Goal: Communication & Community: Answer question/provide support

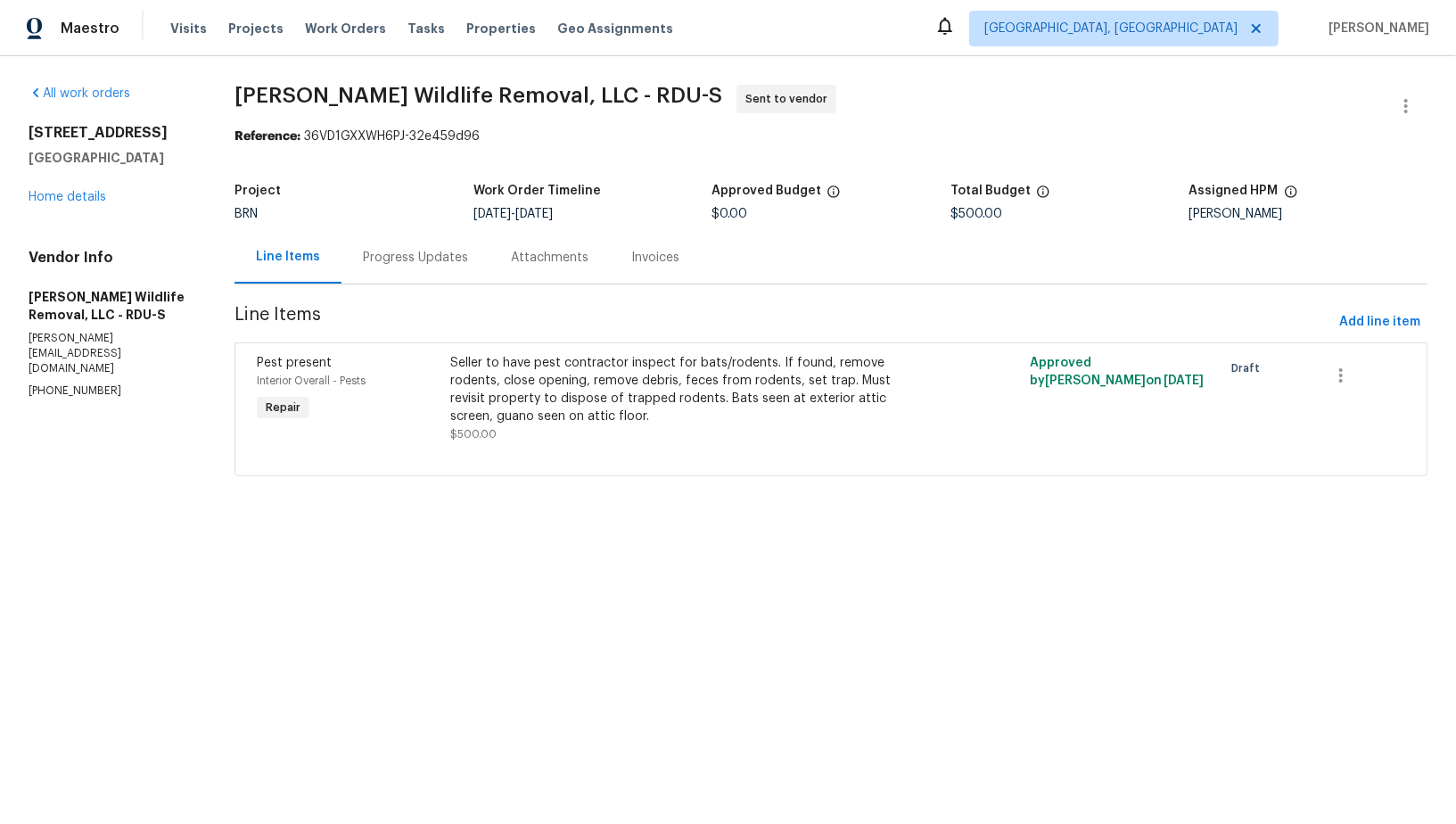
click at [468, 274] on div "Progress Updates" at bounding box center [415, 258] width 148 height 53
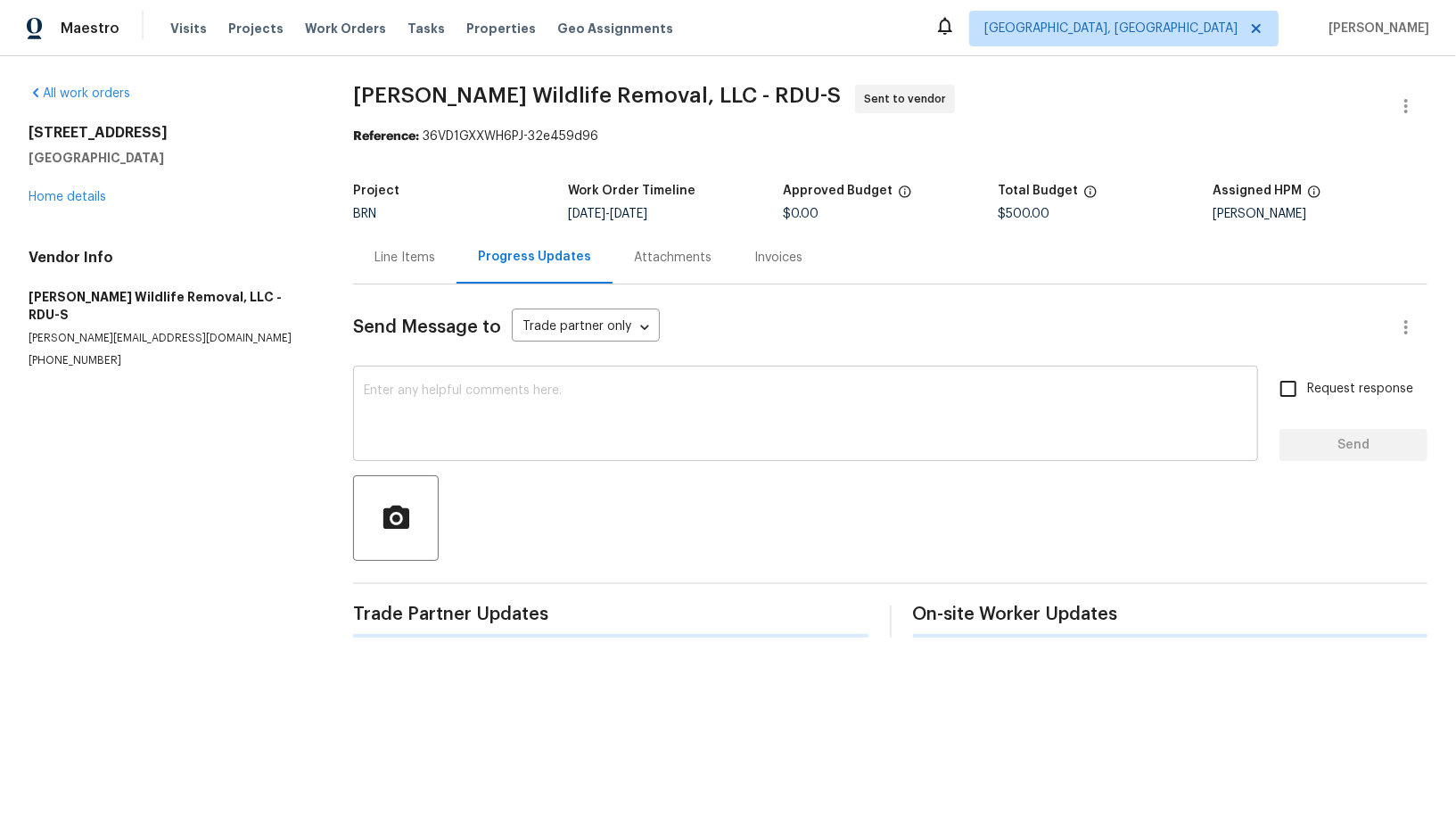
click at [489, 400] on textarea at bounding box center [805, 415] width 884 height 63
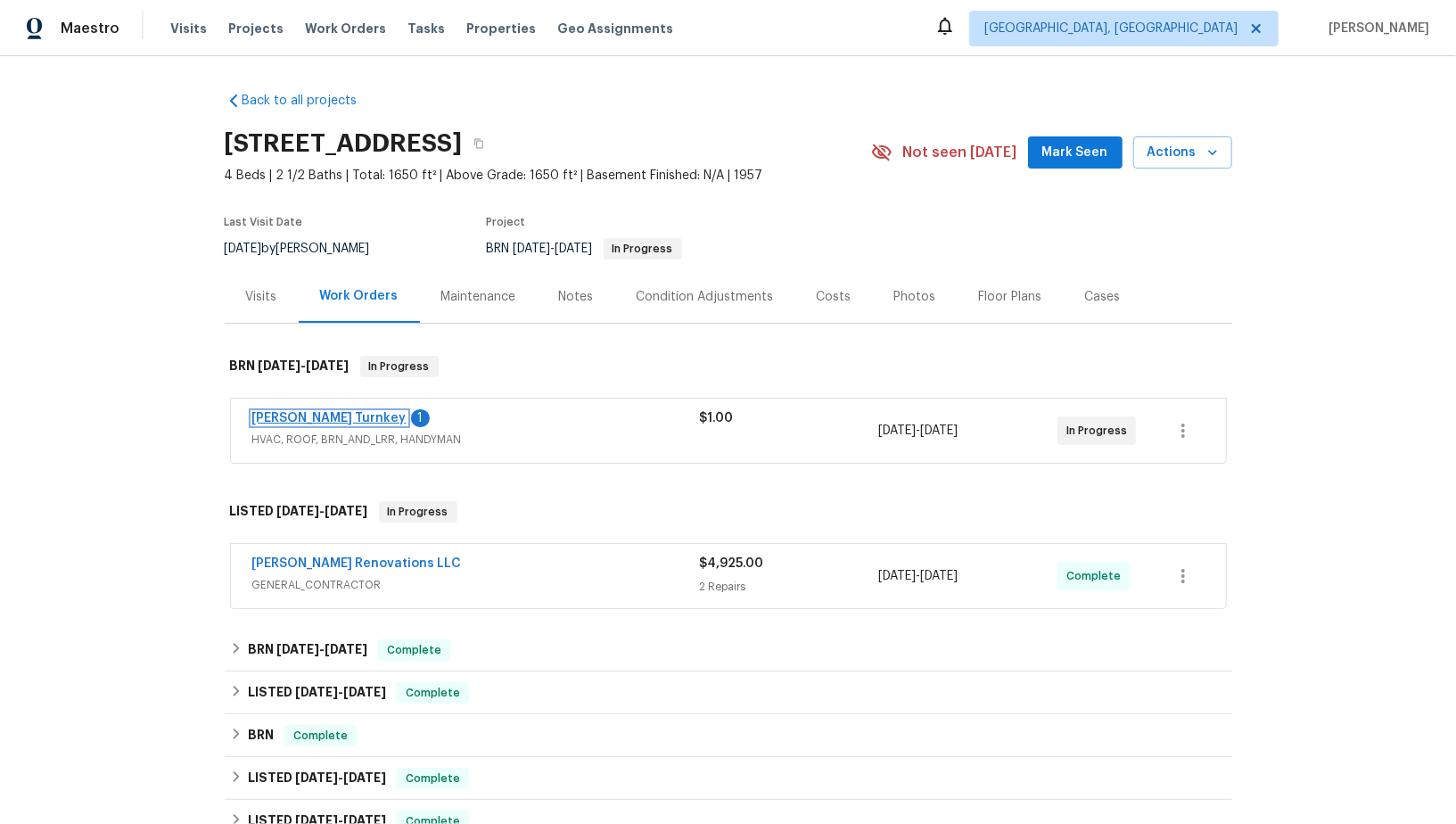
click at [311, 416] on link "[PERSON_NAME] Turnkey" at bounding box center [329, 417] width 154 height 13
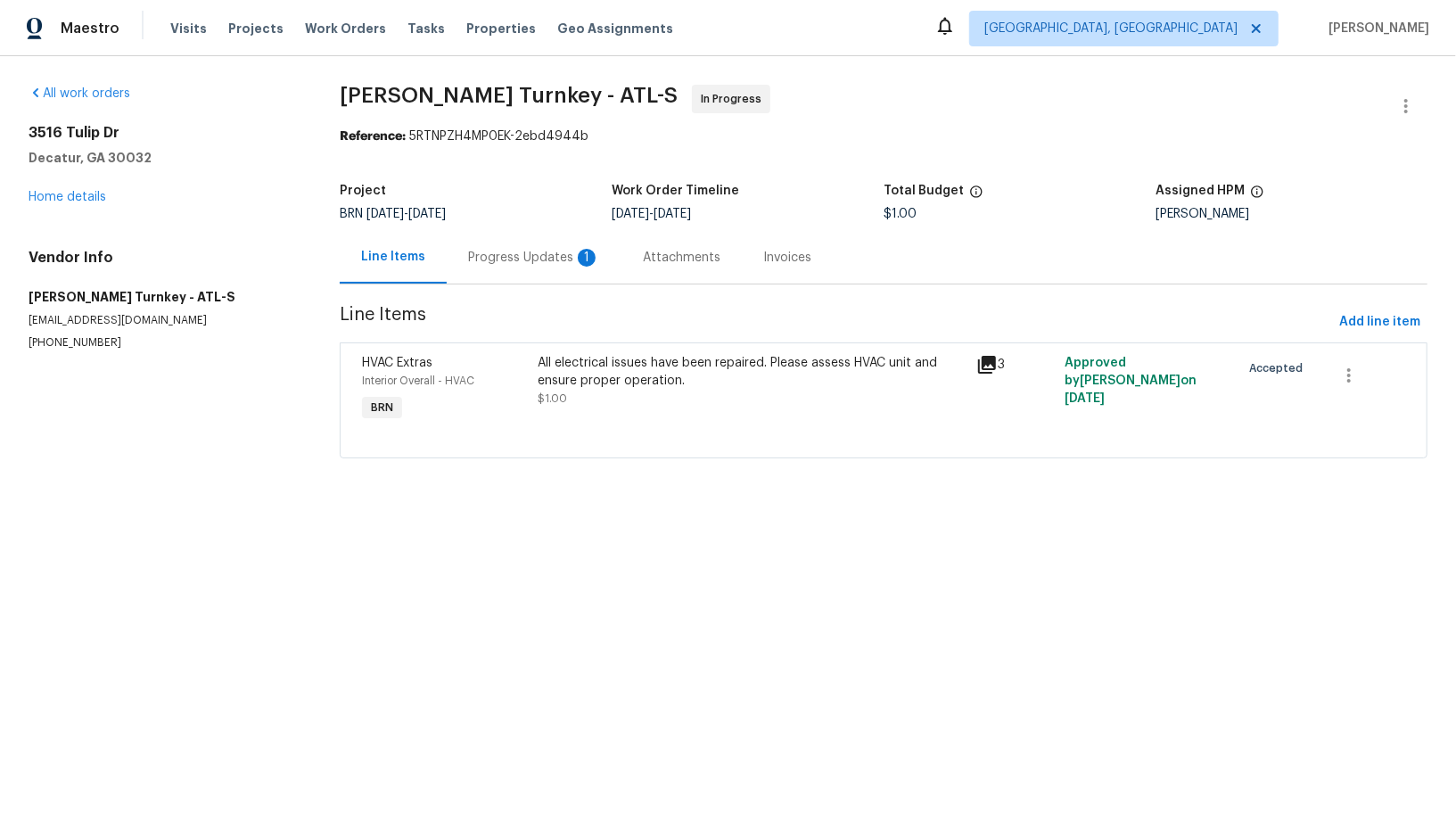
click at [494, 260] on div "Progress Updates 1" at bounding box center [534, 258] width 132 height 18
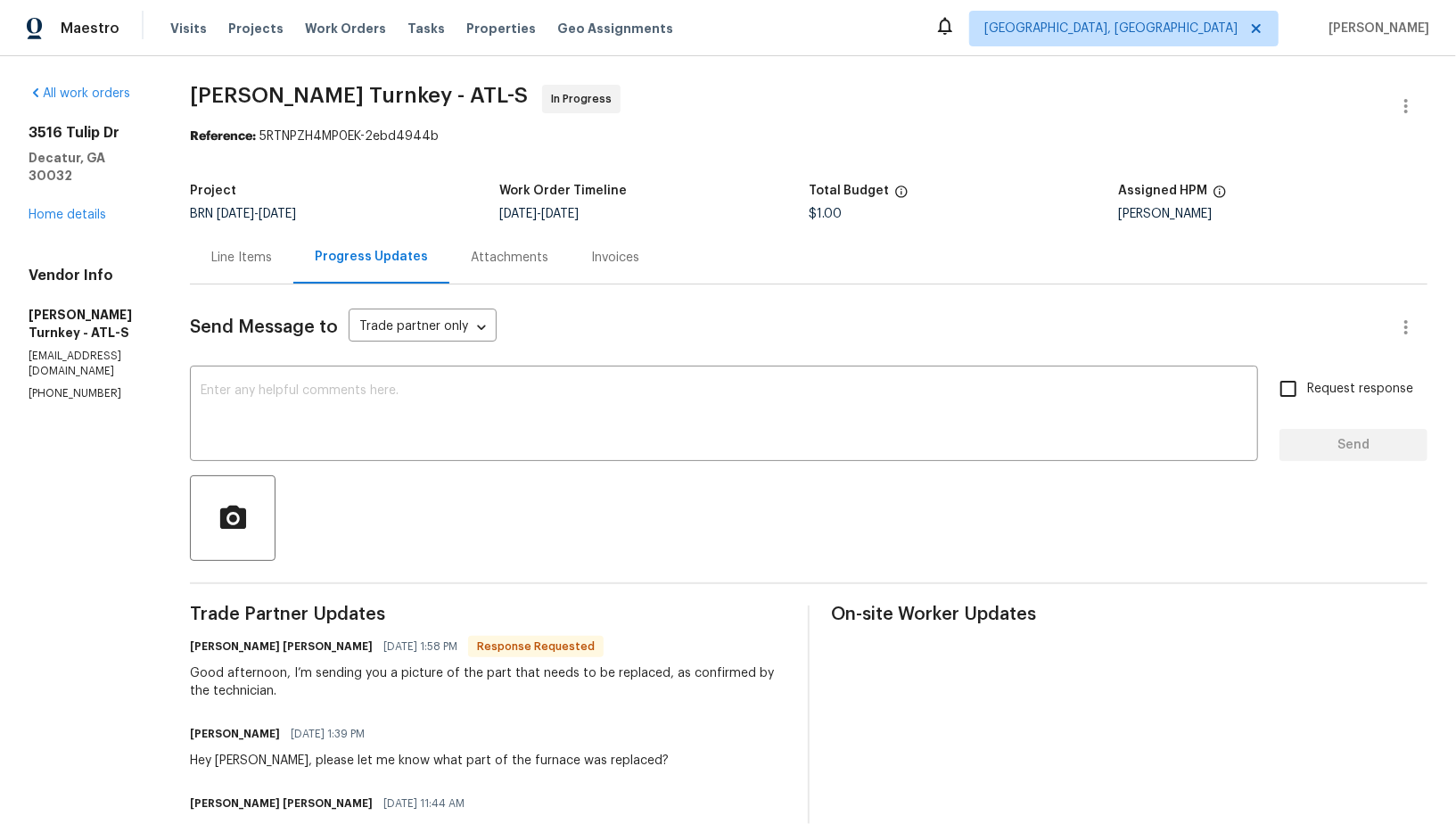
click at [256, 261] on div "Line Items" at bounding box center [242, 258] width 61 height 18
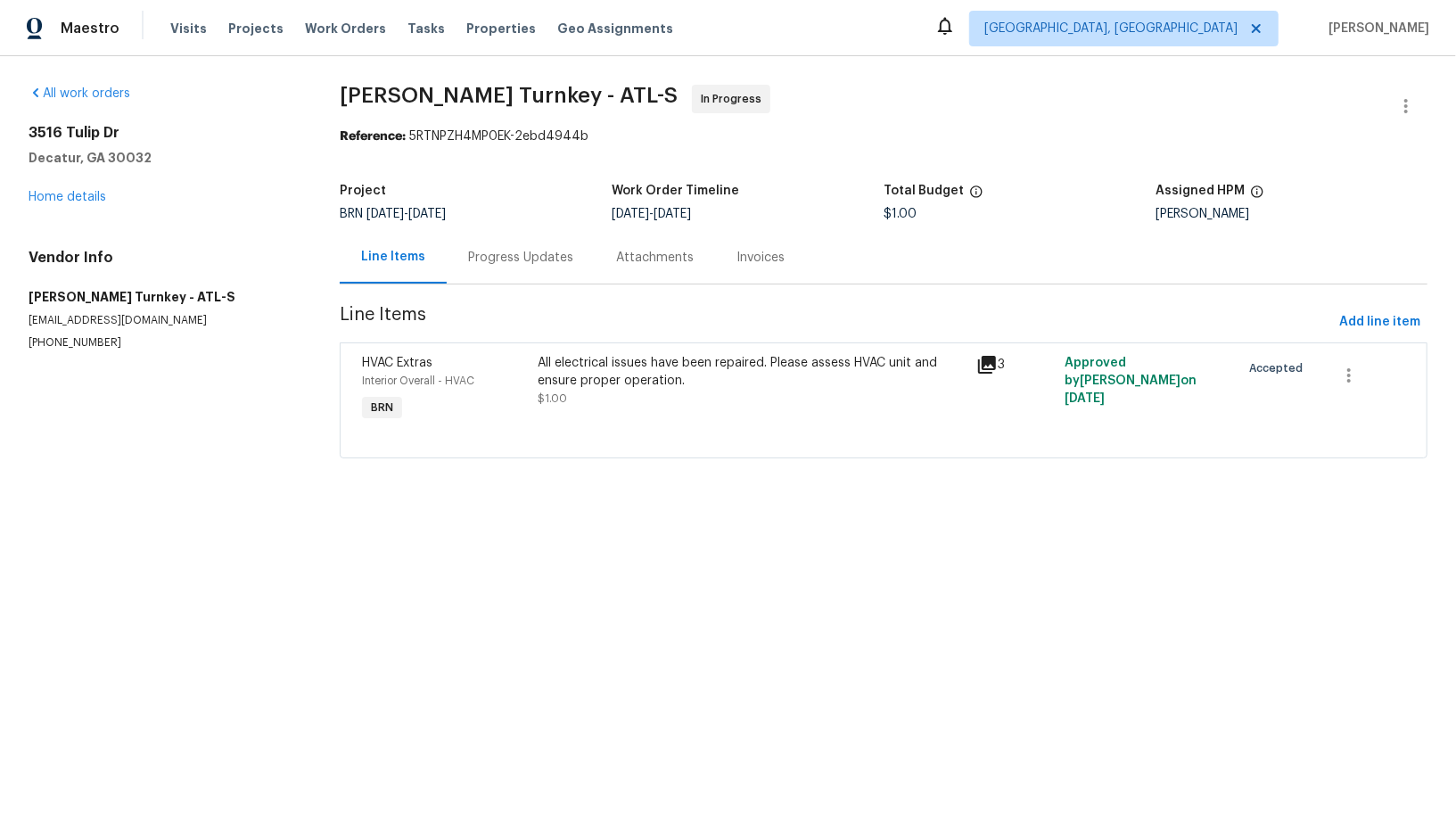
click at [569, 398] on div "All electrical issues have been repaired. Please assess HVAC unit and ensure pr…" at bounding box center [752, 380] width 429 height 54
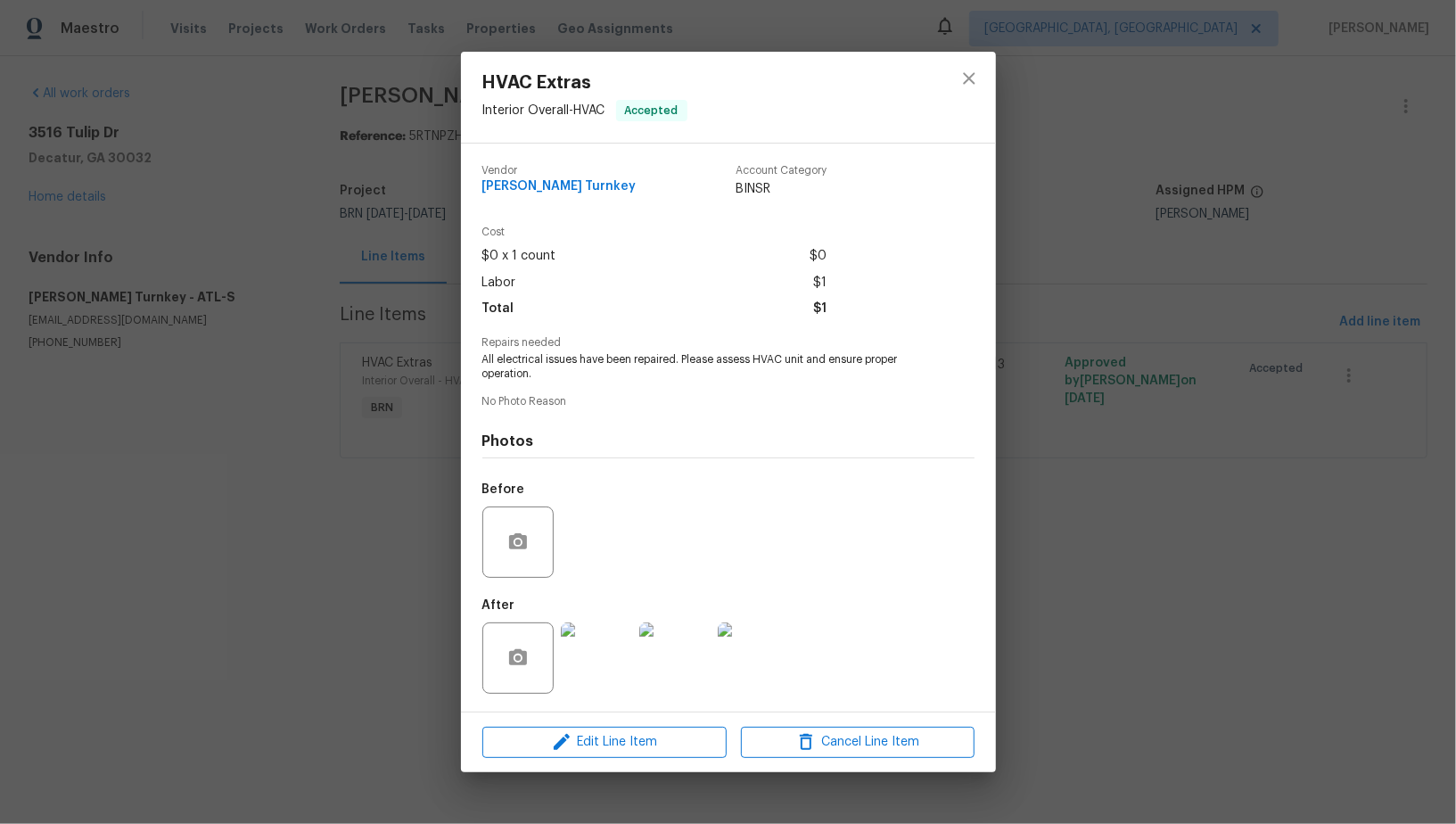
click at [583, 672] on img at bounding box center [596, 657] width 72 height 72
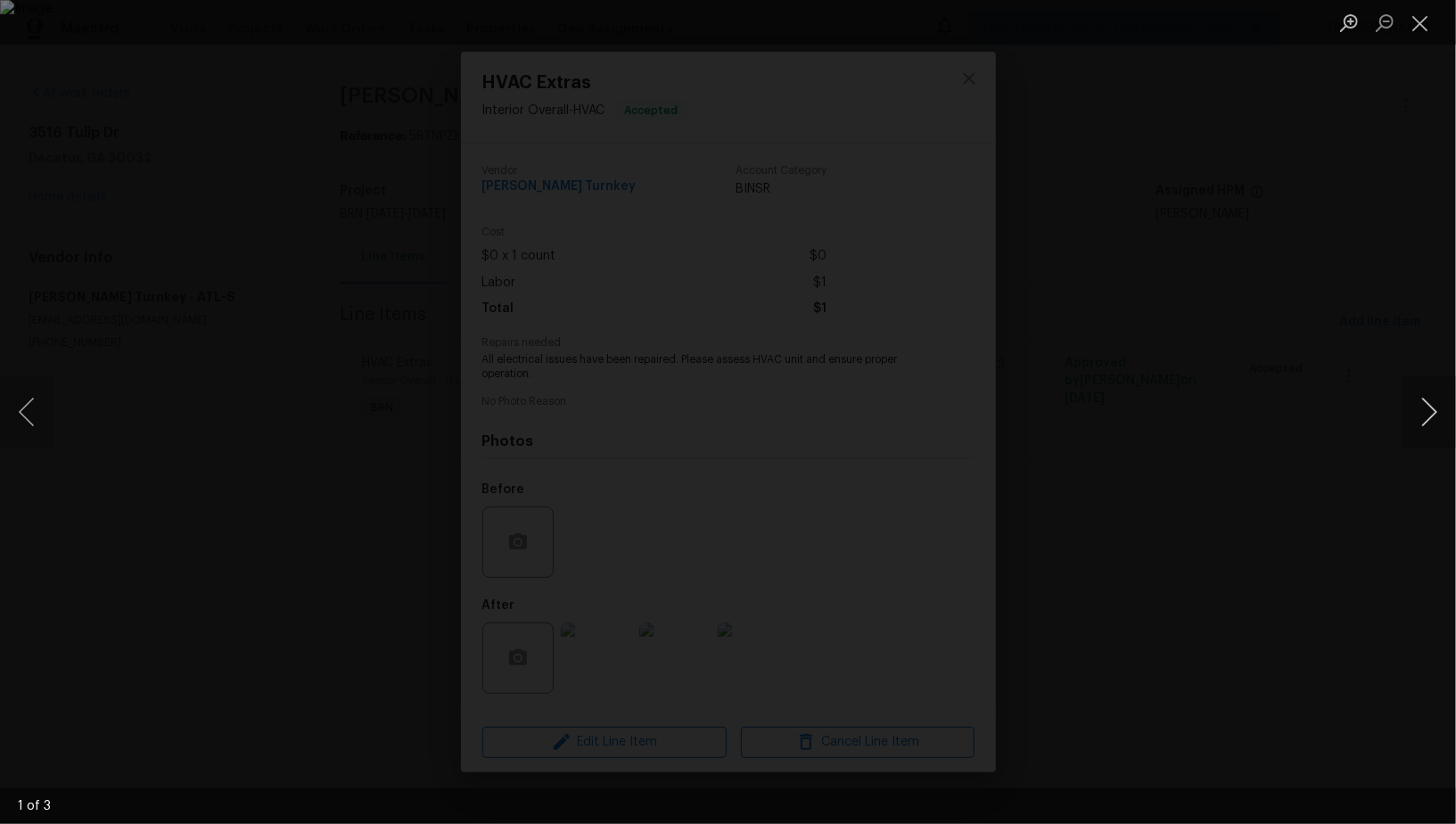
click at [1431, 420] on button "Next image" at bounding box center [1429, 412] width 54 height 72
click at [1351, 486] on div "Lightbox" at bounding box center [728, 412] width 1456 height 824
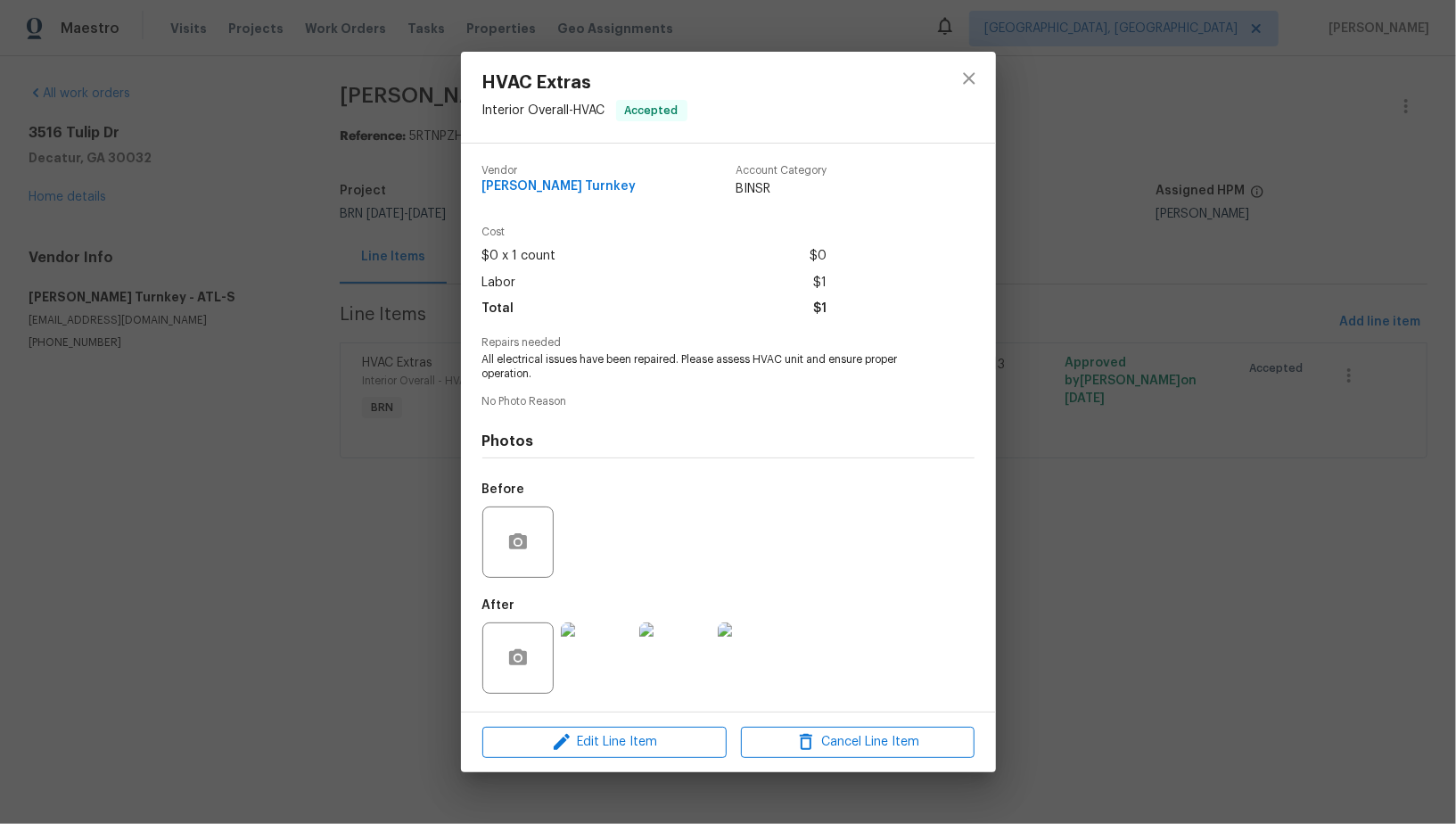
click at [294, 737] on div "HVAC Extras Interior Overall - HVAC Accepted Vendor [PERSON_NAME] Turnkey Accou…" at bounding box center [728, 412] width 1456 height 824
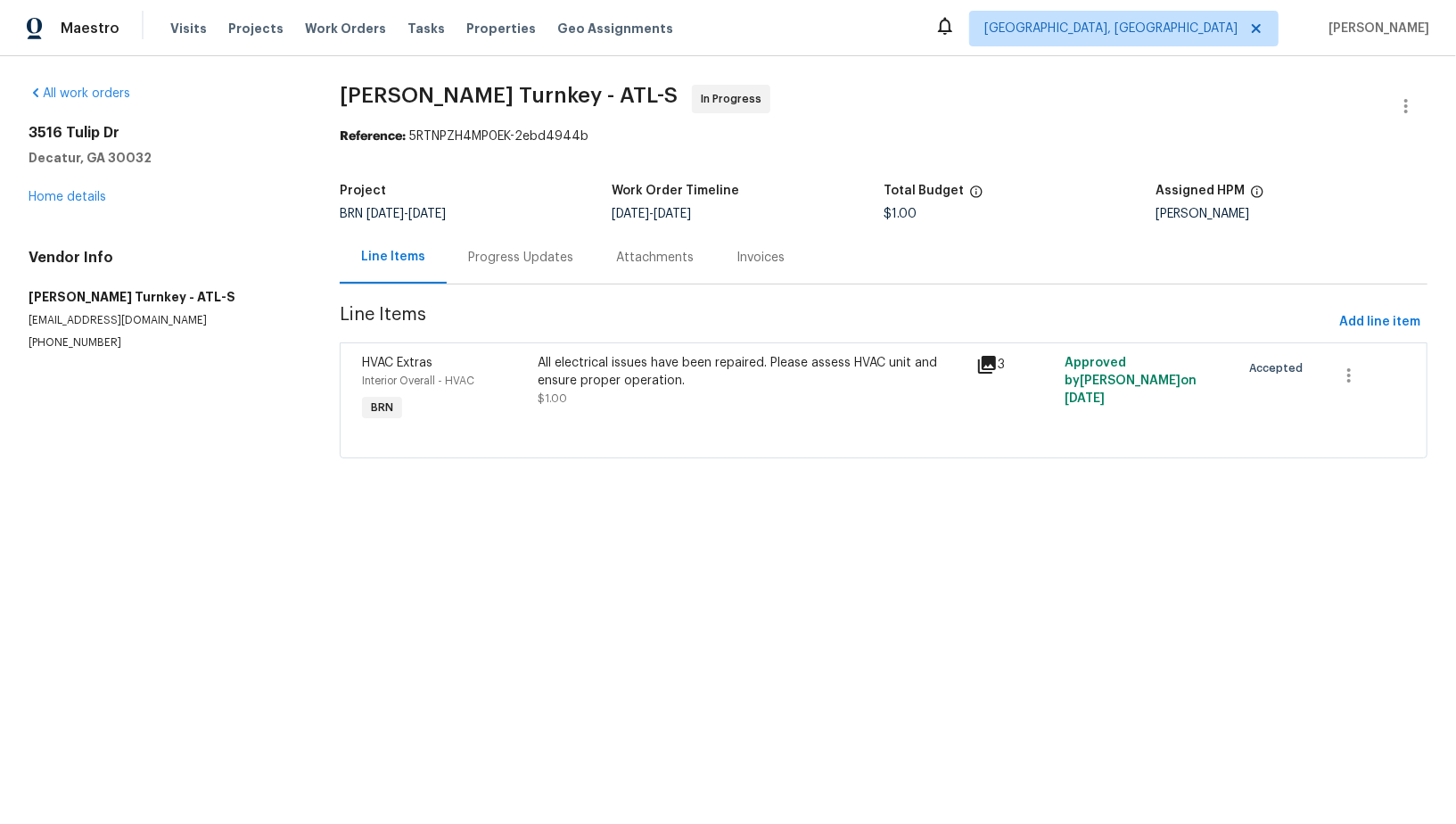
click at [488, 254] on div "Progress Updates" at bounding box center [520, 258] width 105 height 18
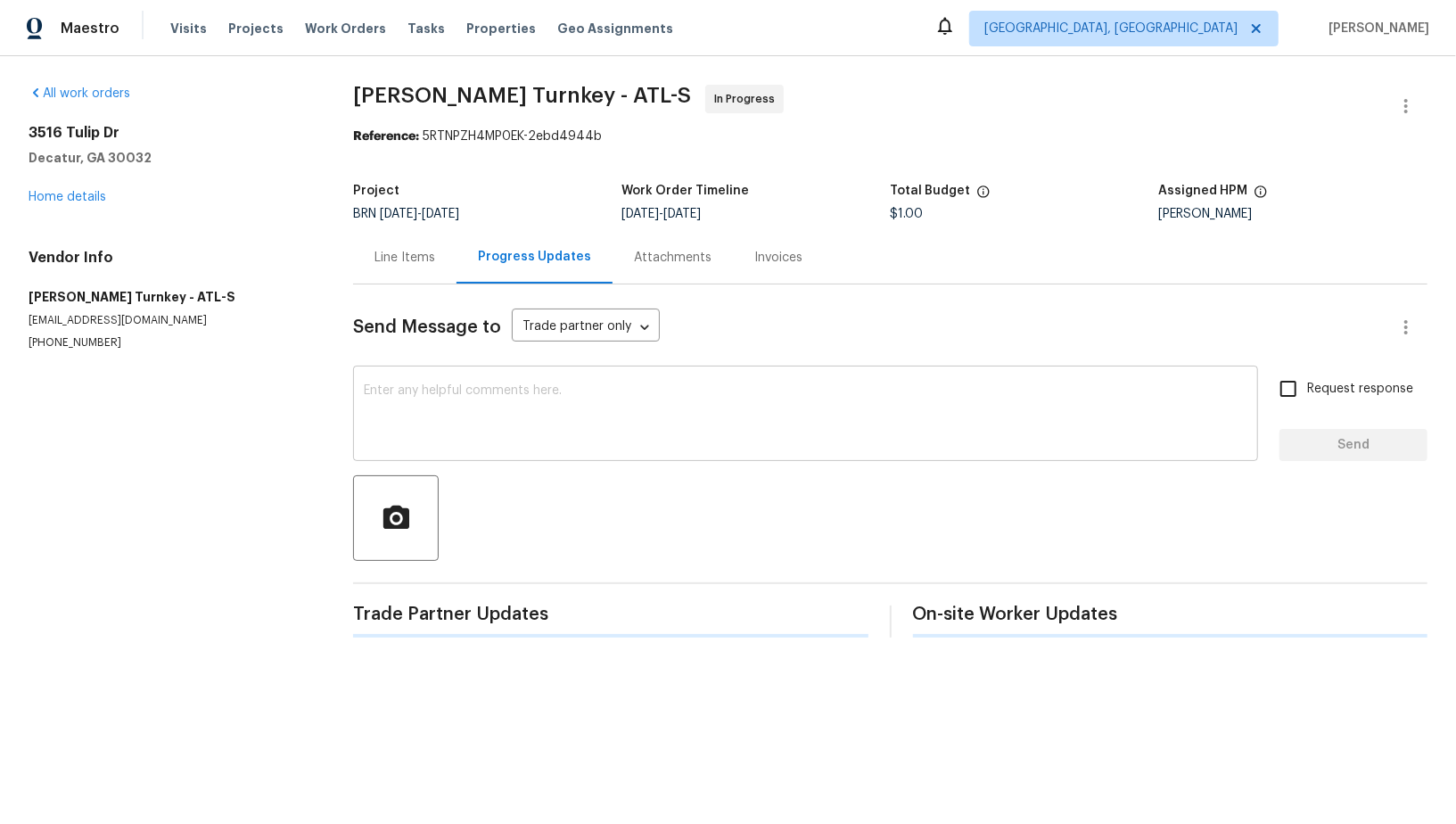
click at [407, 400] on textarea at bounding box center [805, 415] width 884 height 63
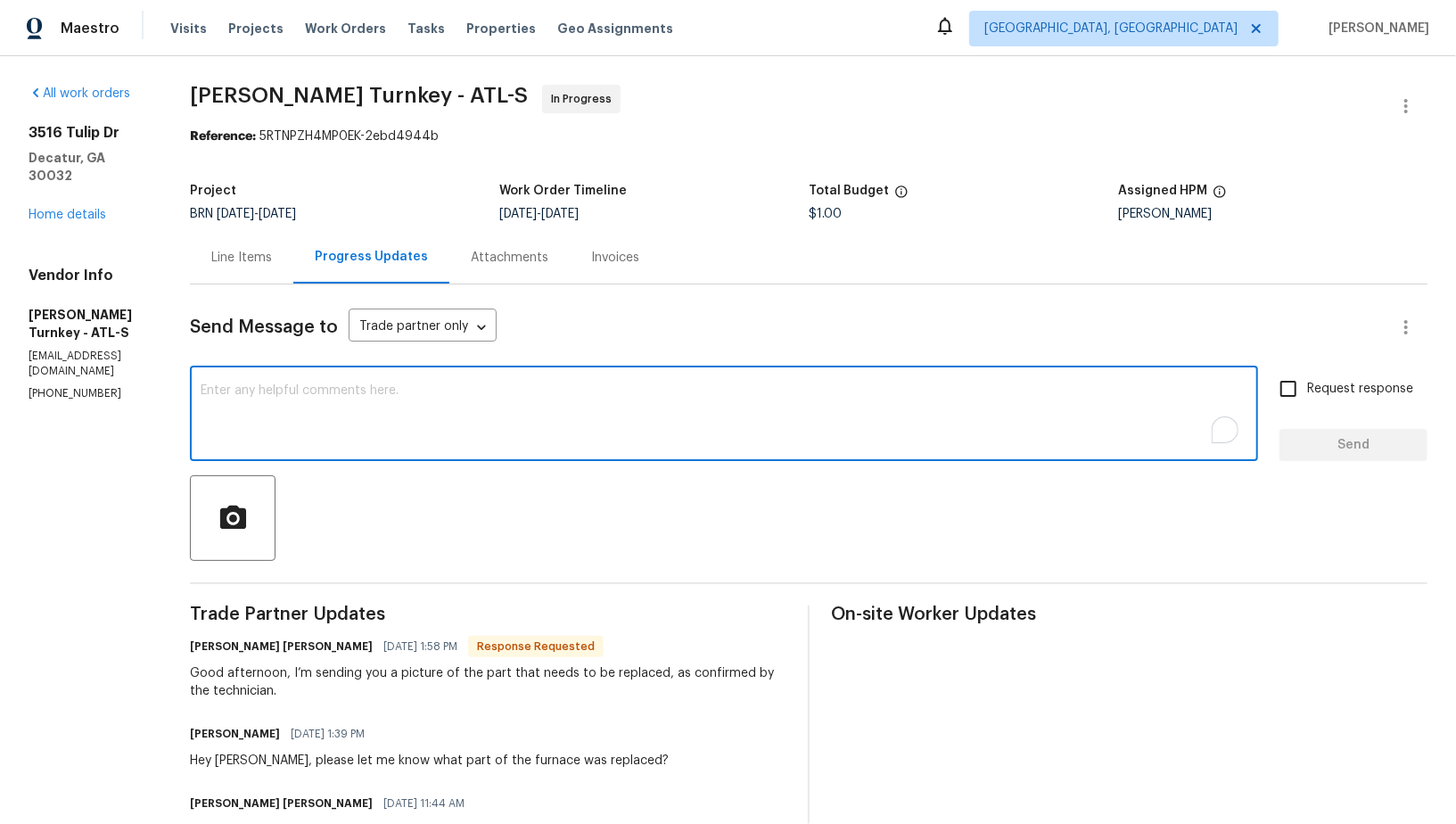
type textarea "h"
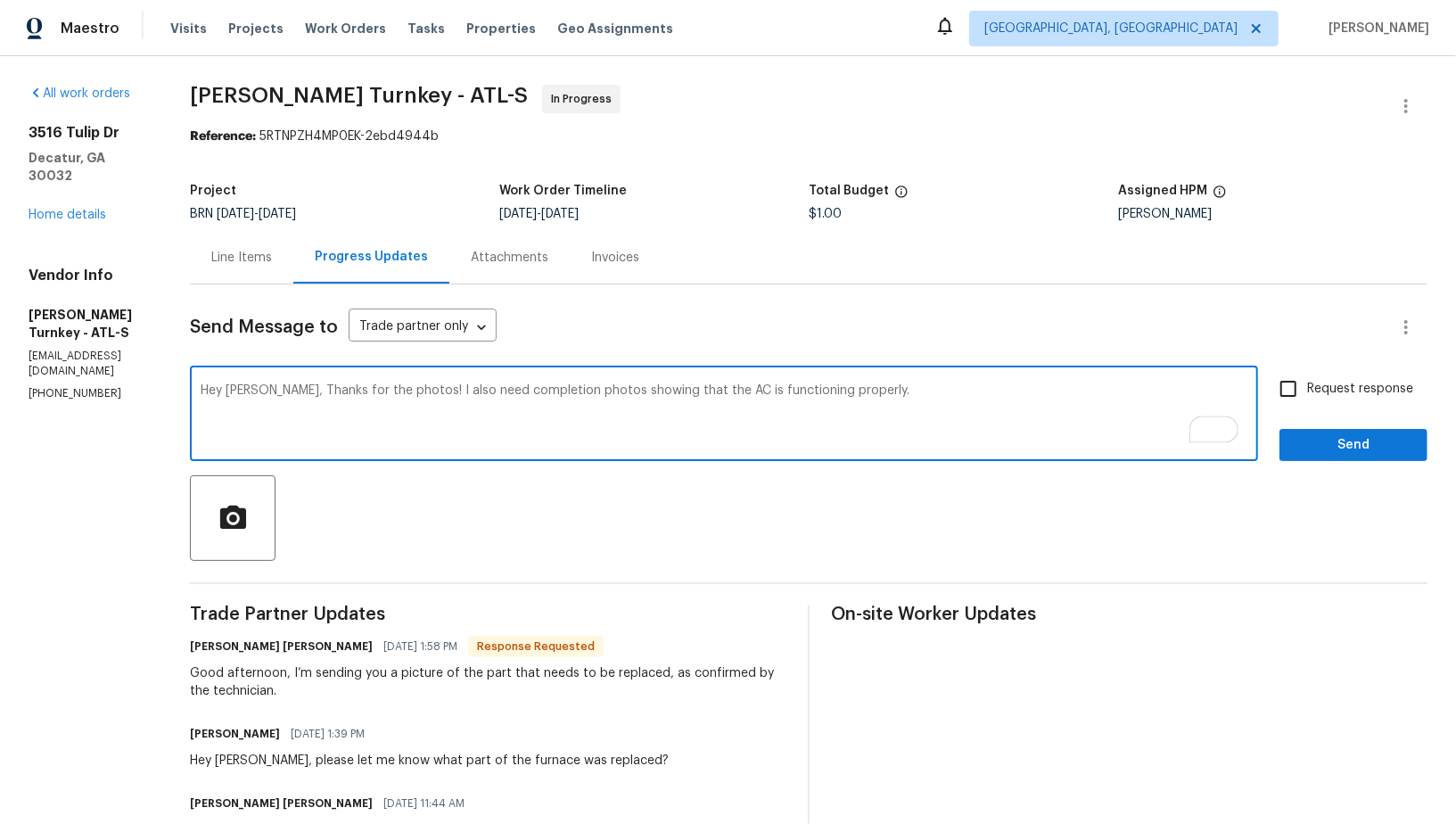
type textarea "Hey [PERSON_NAME], Thanks for the photos! I also need completion photos showing…"
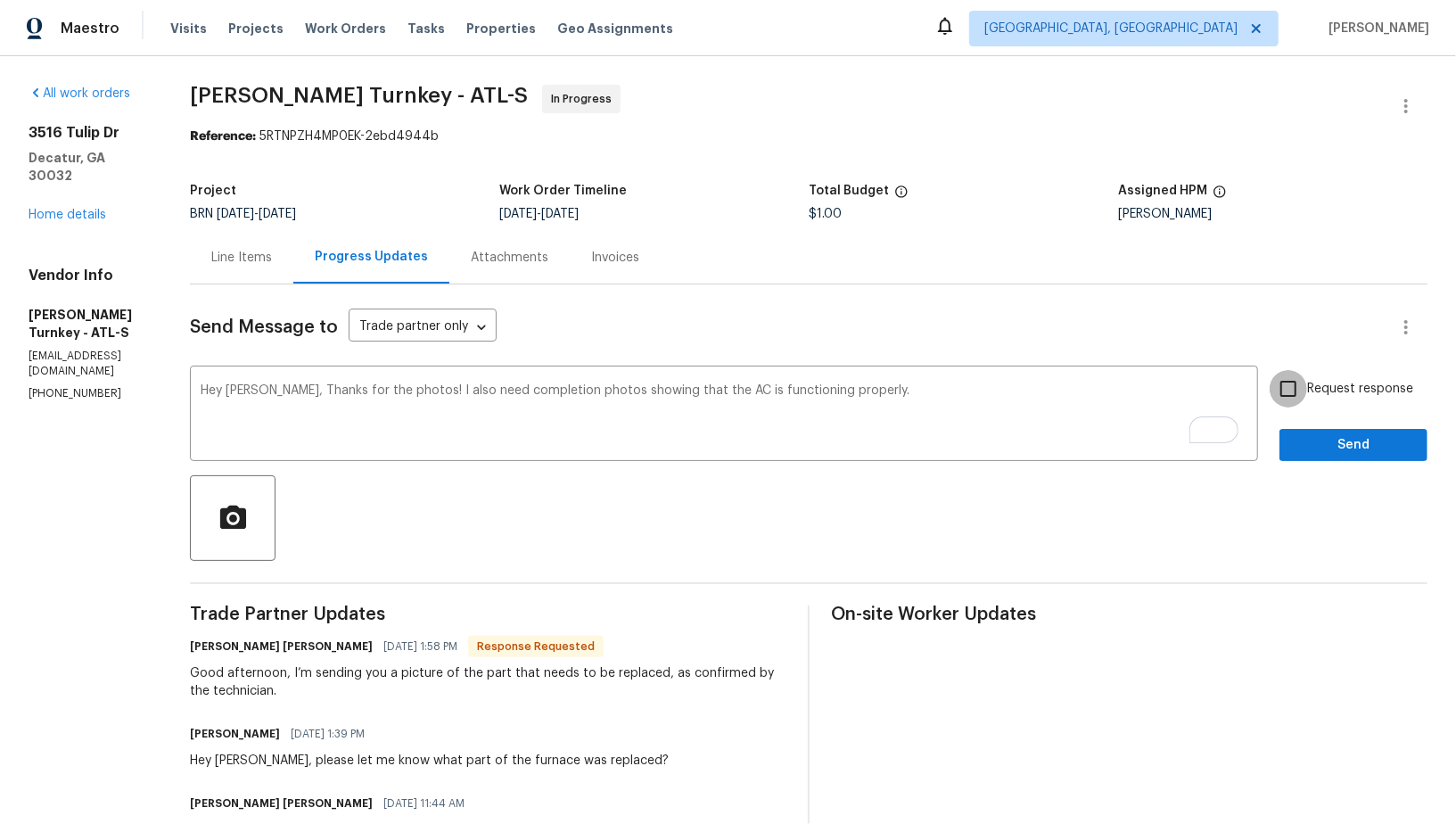
click at [1283, 391] on input "Request response" at bounding box center [1288, 389] width 37 height 37
checkbox input "true"
click at [1316, 451] on span "Send" at bounding box center [1353, 445] width 120 height 23
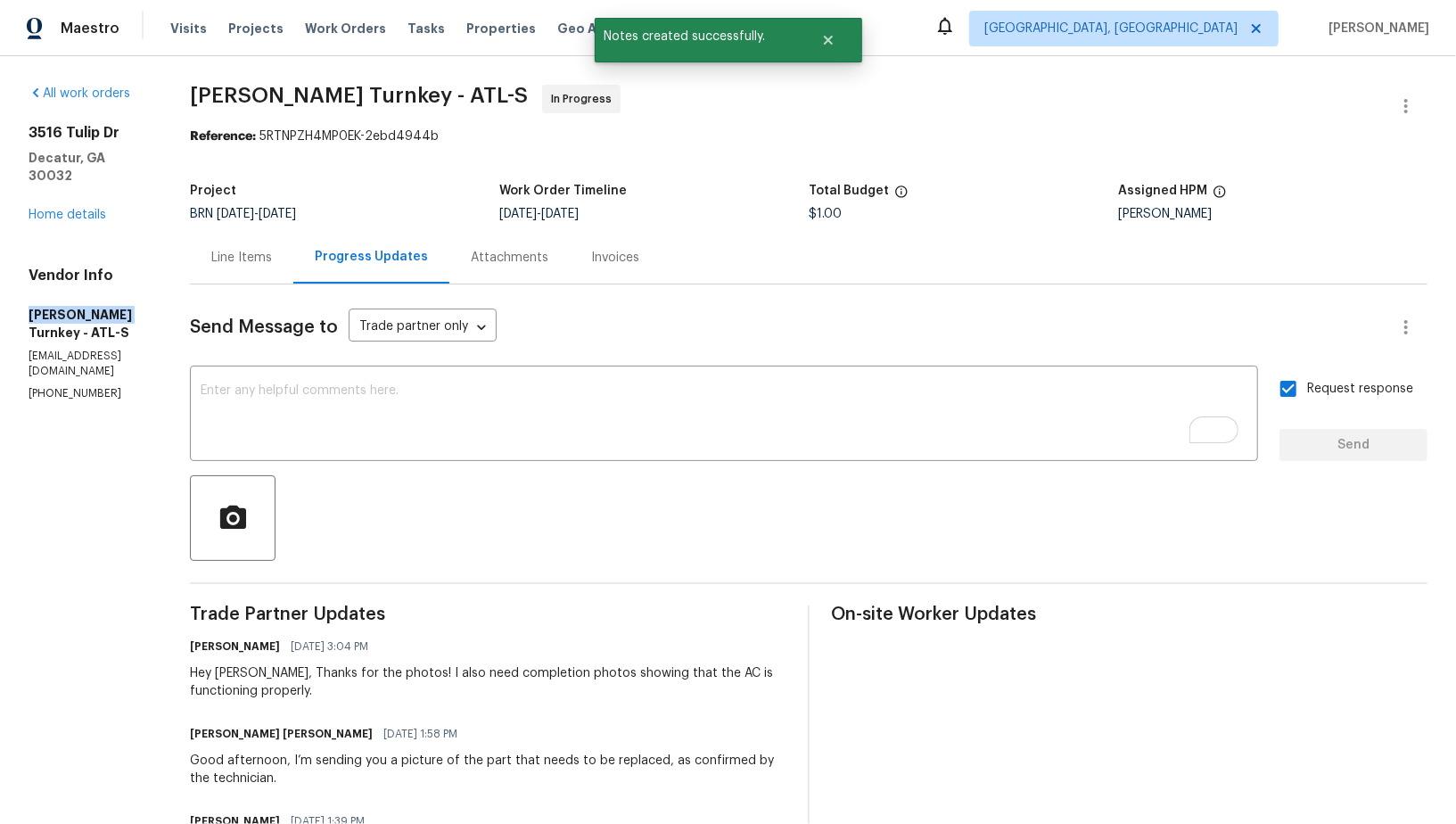
drag, startPoint x: 0, startPoint y: 292, endPoint x: 115, endPoint y: 298, distance: 115.2
copy h5 "[PERSON_NAME] Turnkey"
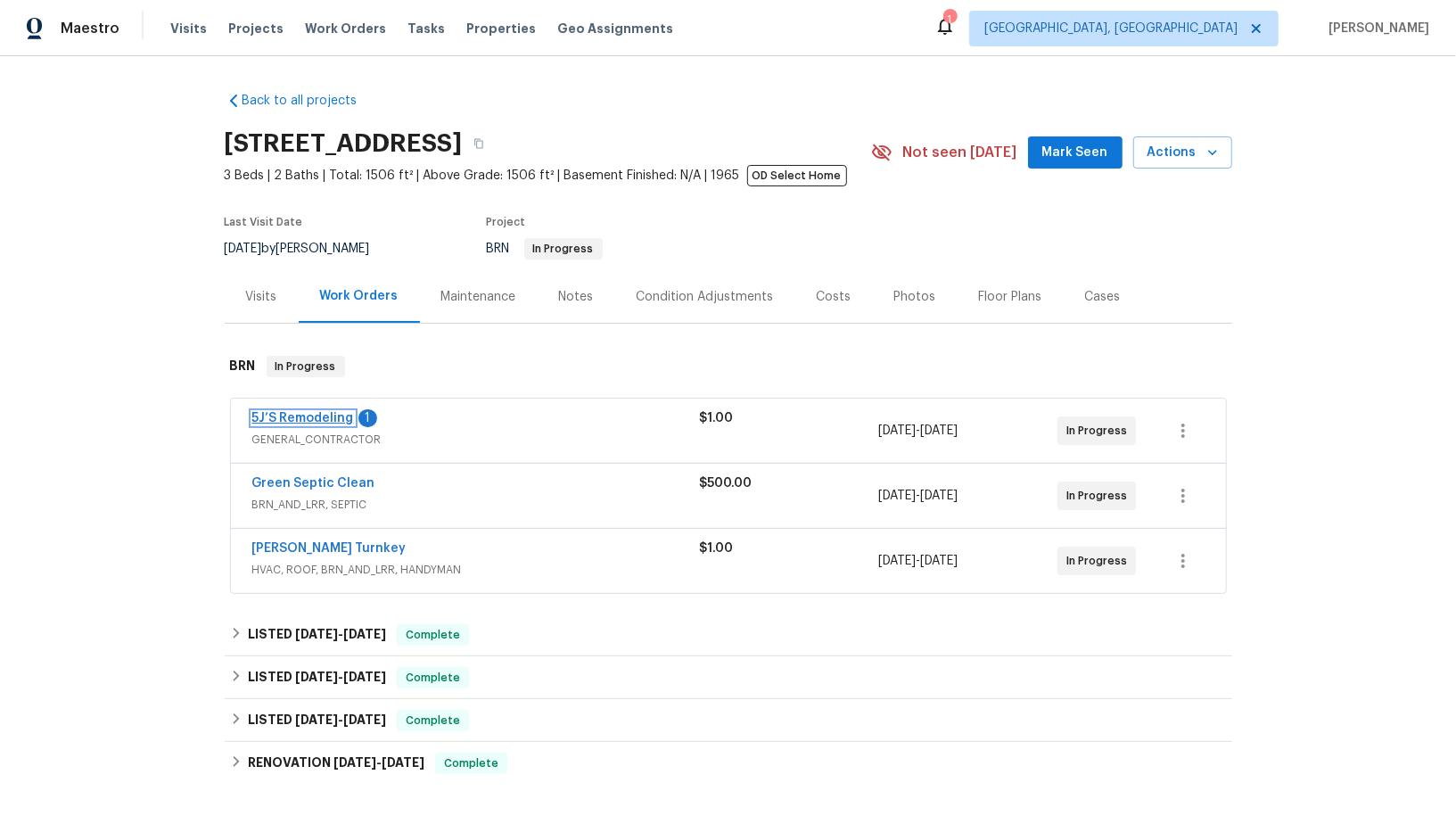
click at [309, 415] on link "5J’S Remodeling" at bounding box center [304, 417] width 102 height 13
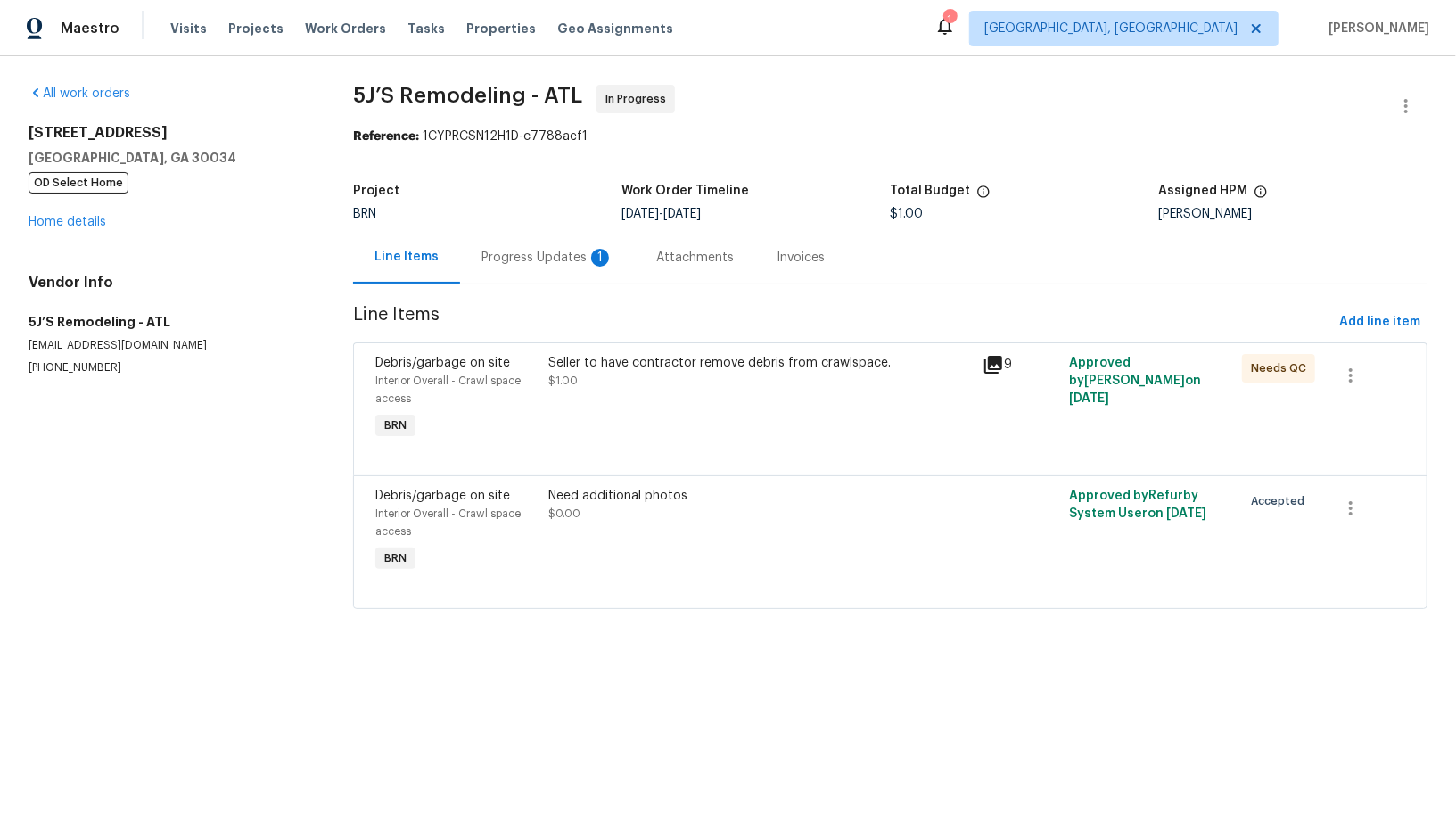
click at [507, 251] on div "Progress Updates 1" at bounding box center [547, 258] width 132 height 18
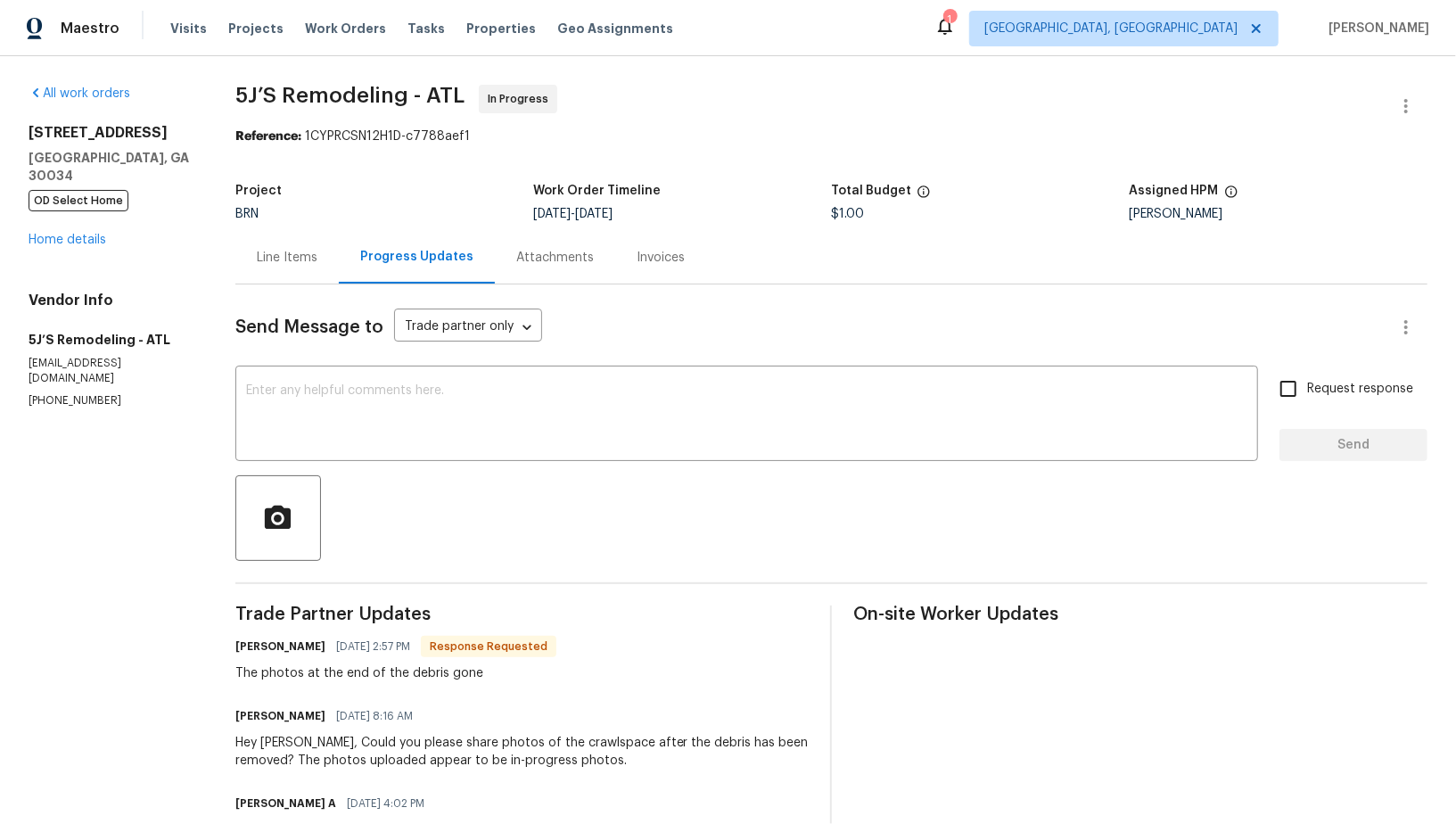
click at [310, 254] on div "Line Items" at bounding box center [287, 258] width 61 height 18
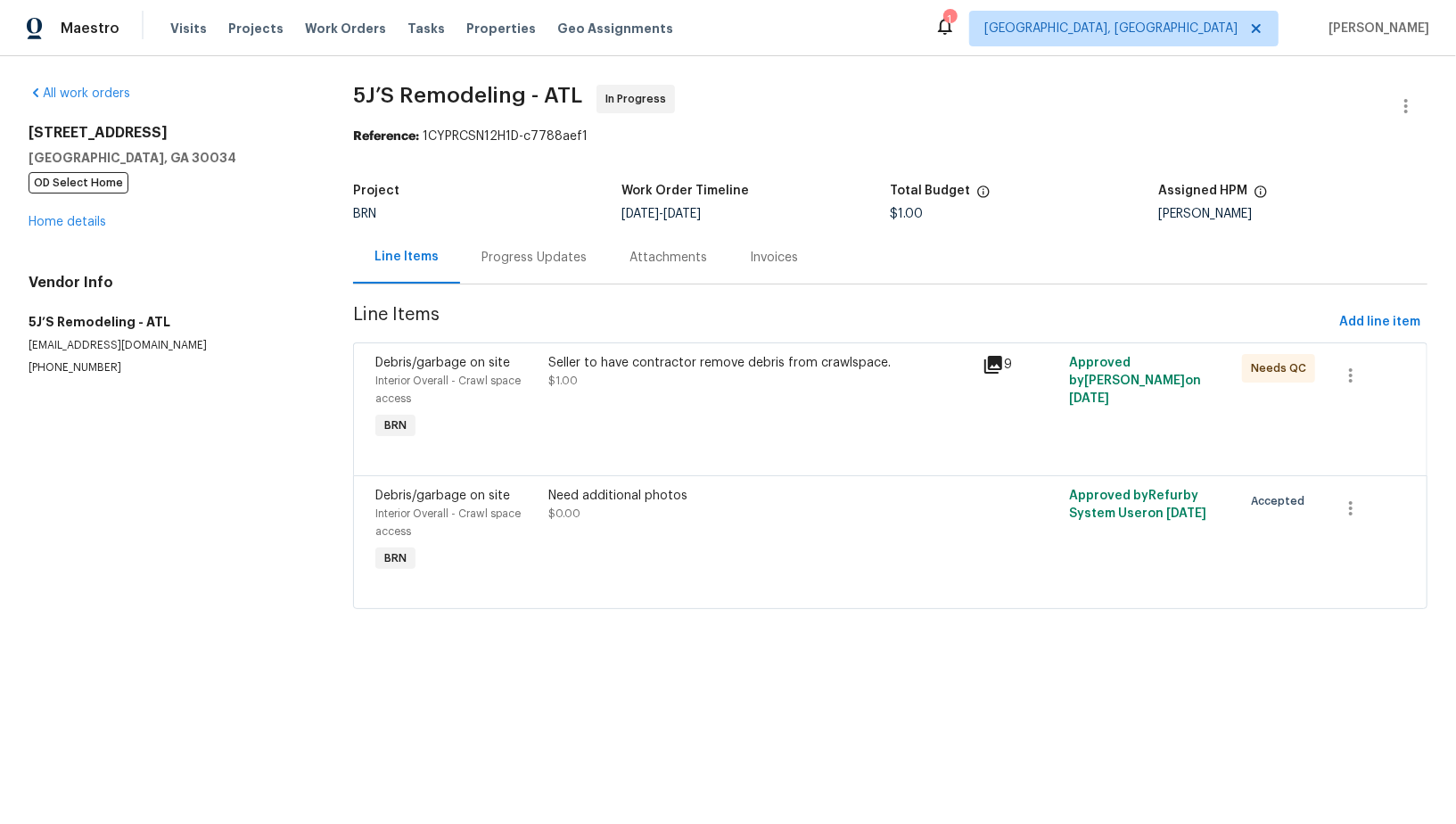
click at [597, 402] on div "Seller to have contractor remove debris from crawlspace. $1.00" at bounding box center [760, 399] width 433 height 100
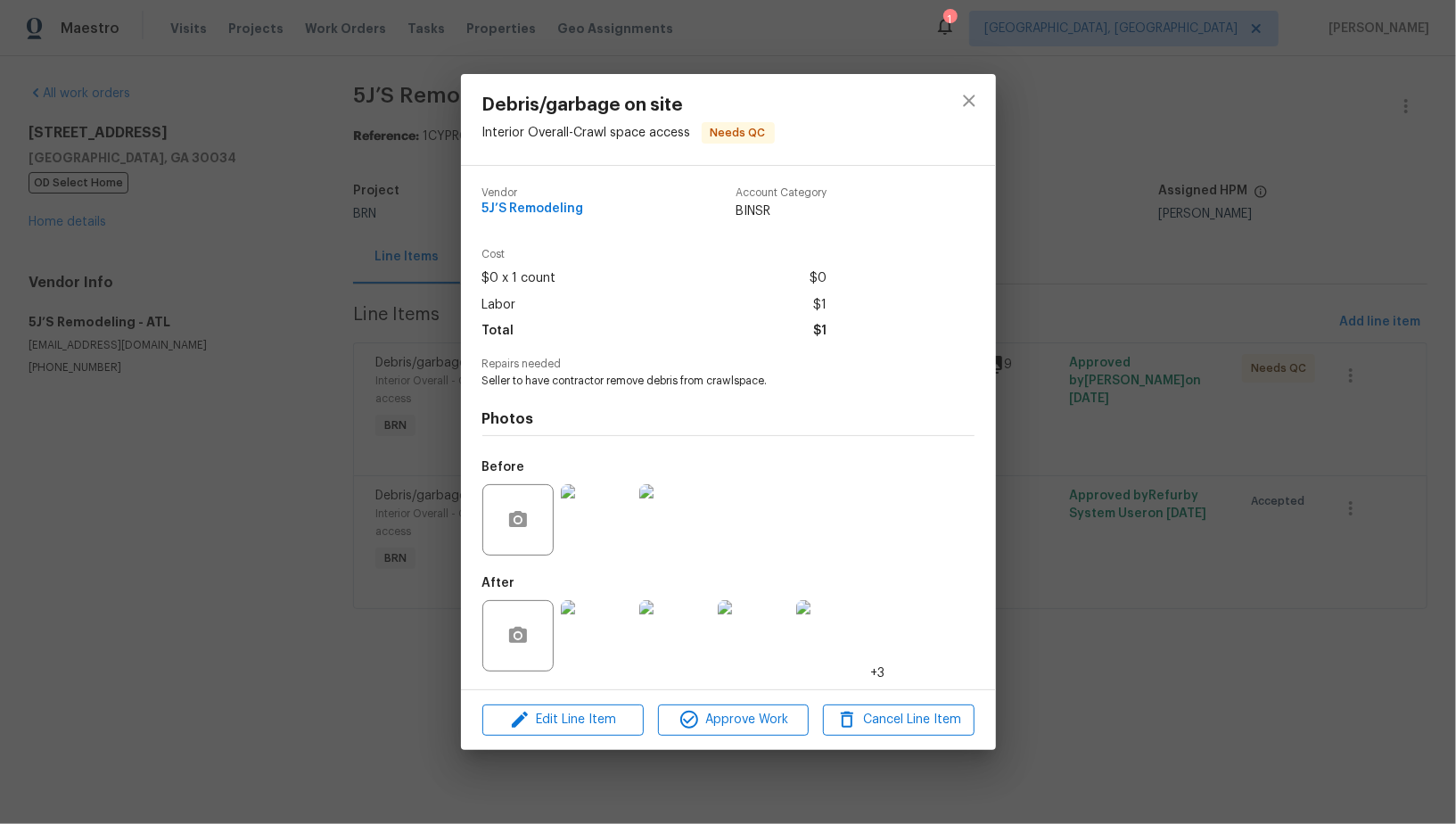
click at [371, 425] on div "Debris/garbage on site Interior Overall - Crawl space access Needs QC Vendor 5J…" at bounding box center [728, 412] width 1456 height 824
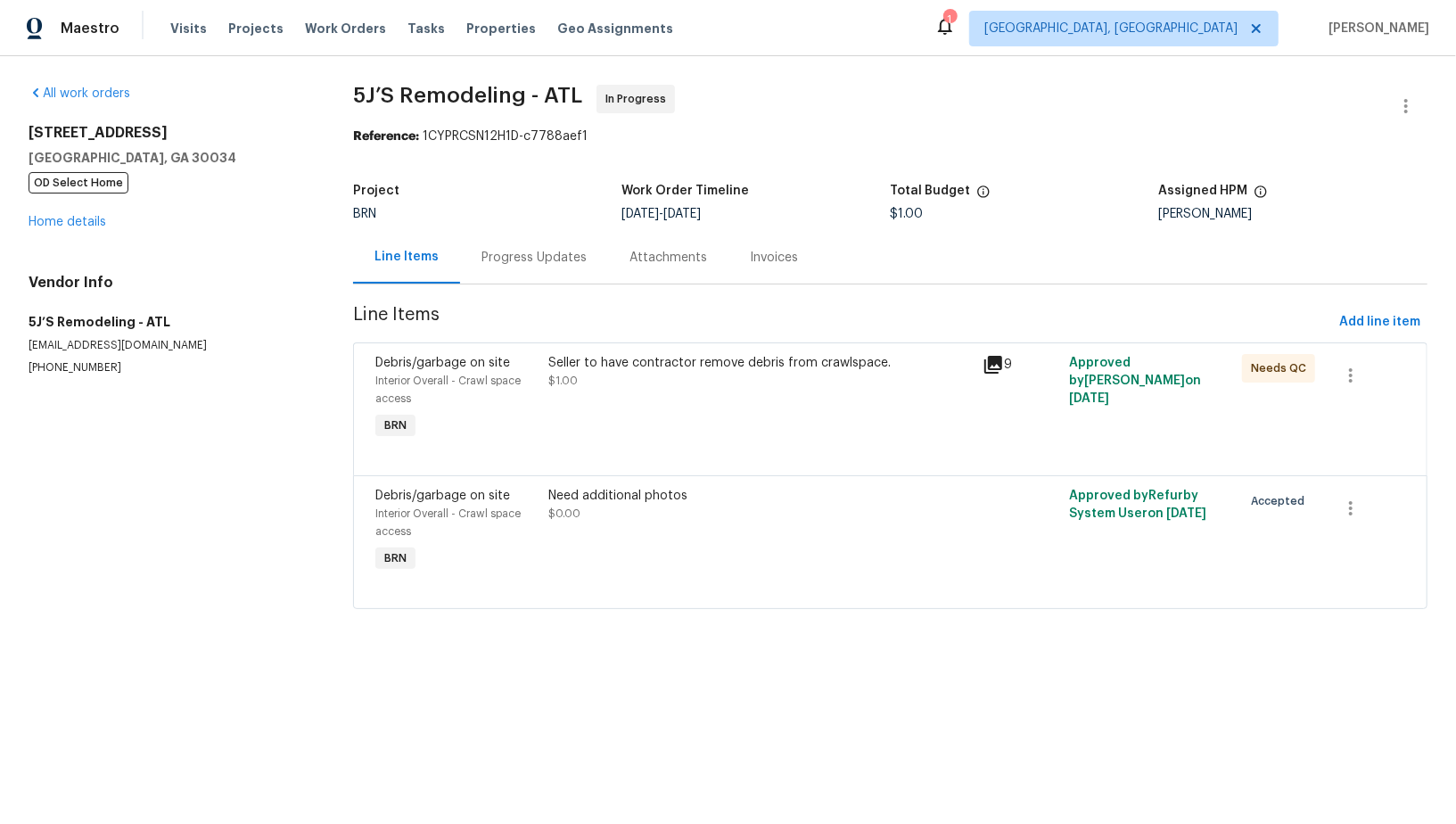
click at [503, 251] on div "Progress Updates" at bounding box center [533, 258] width 105 height 18
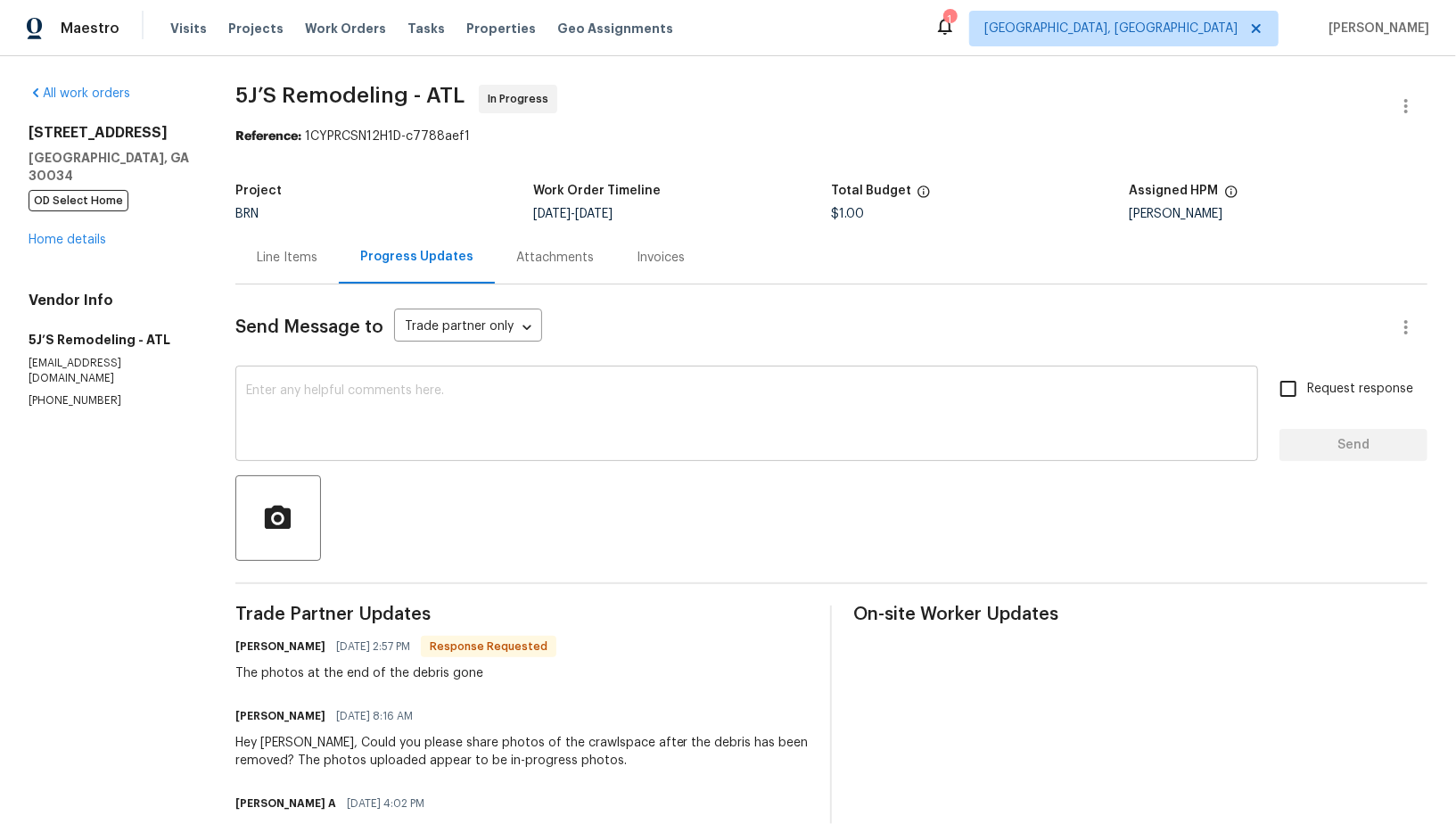
click at [338, 452] on div "x ​" at bounding box center [747, 415] width 1023 height 91
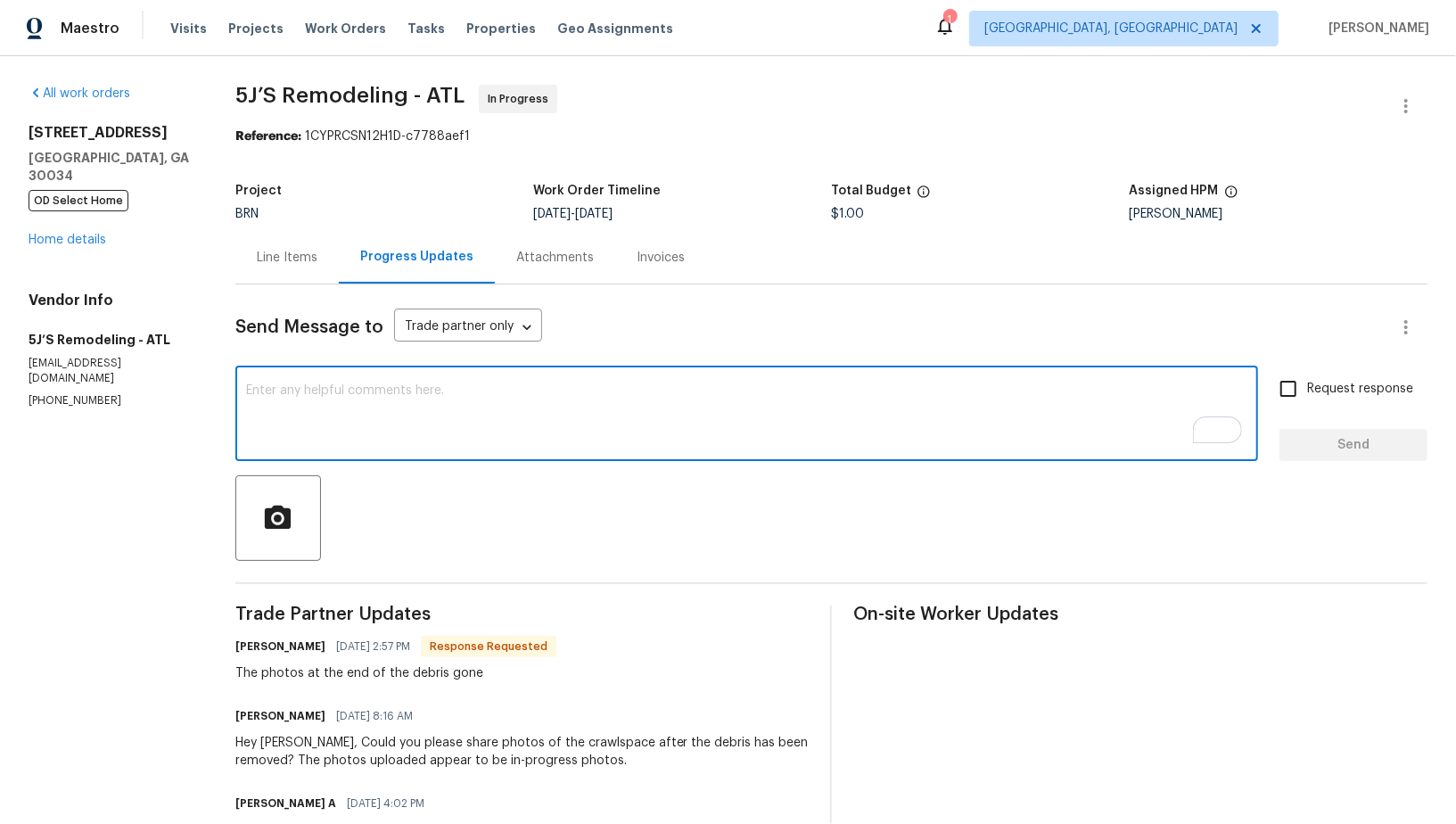
click at [308, 266] on div "Line Items" at bounding box center [287, 258] width 61 height 18
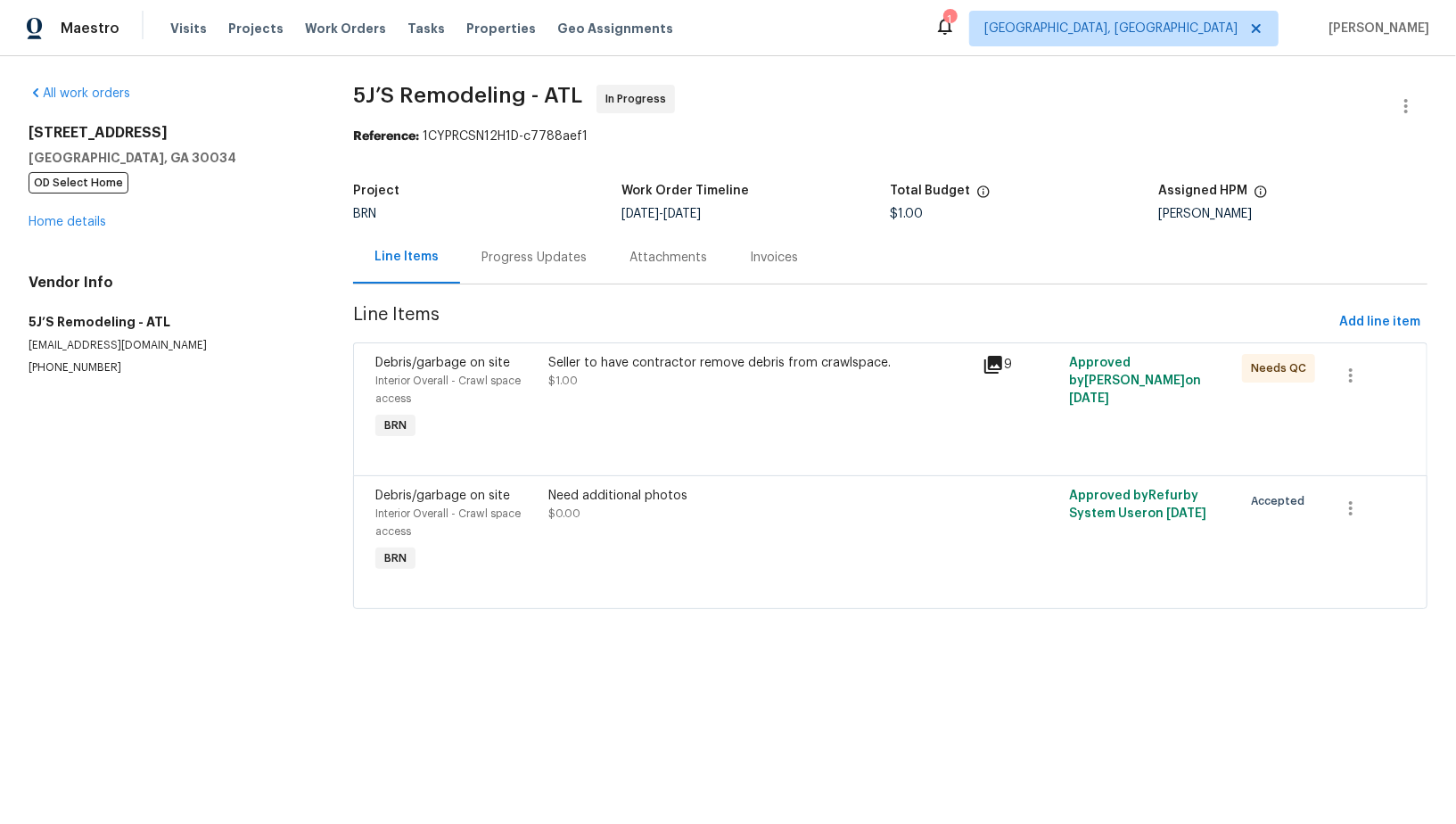
click at [592, 387] on div "Seller to have contractor remove debris from crawlspace. $1.00" at bounding box center [760, 371] width 422 height 35
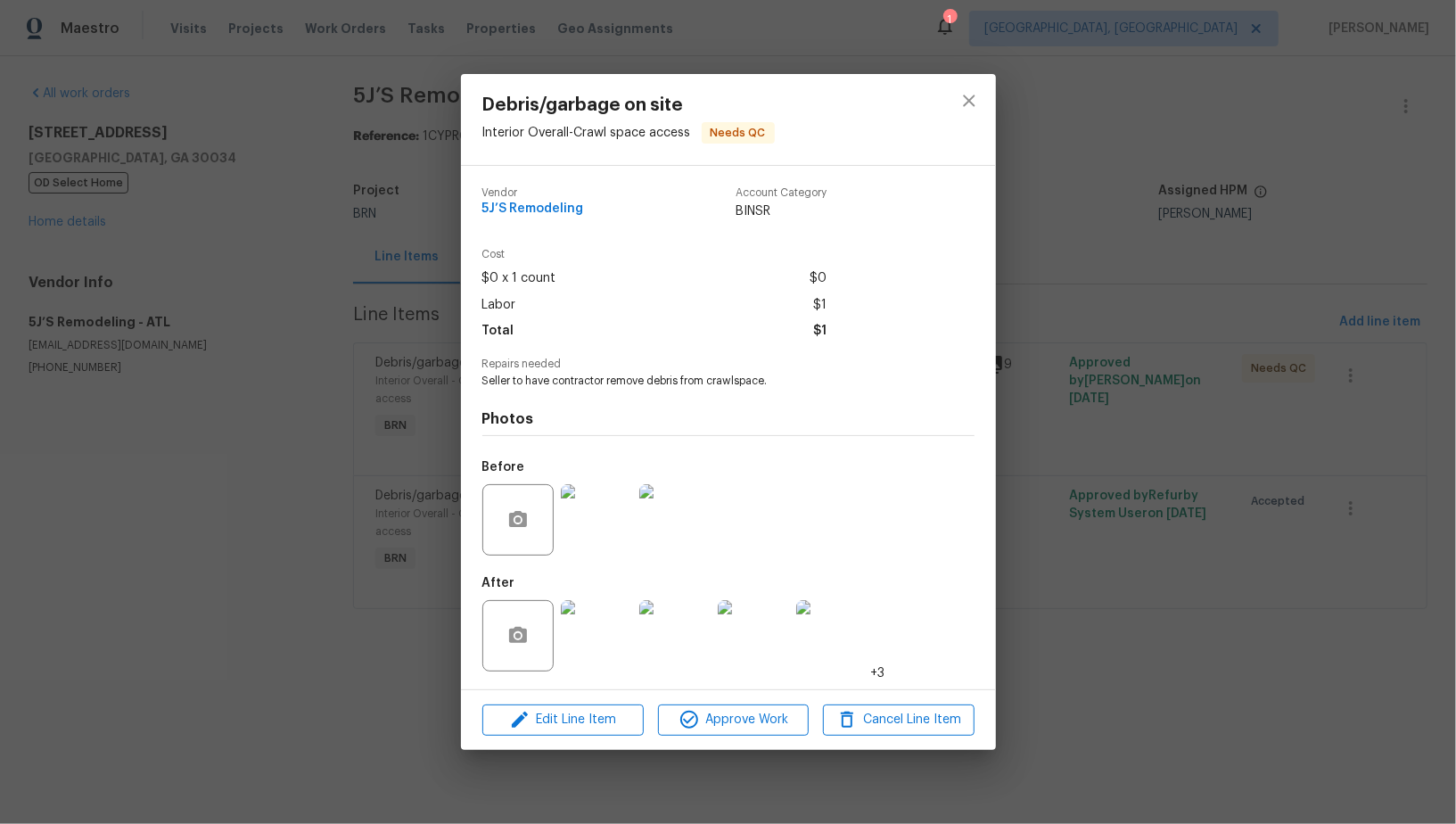
click at [586, 645] on img at bounding box center [596, 635] width 72 height 72
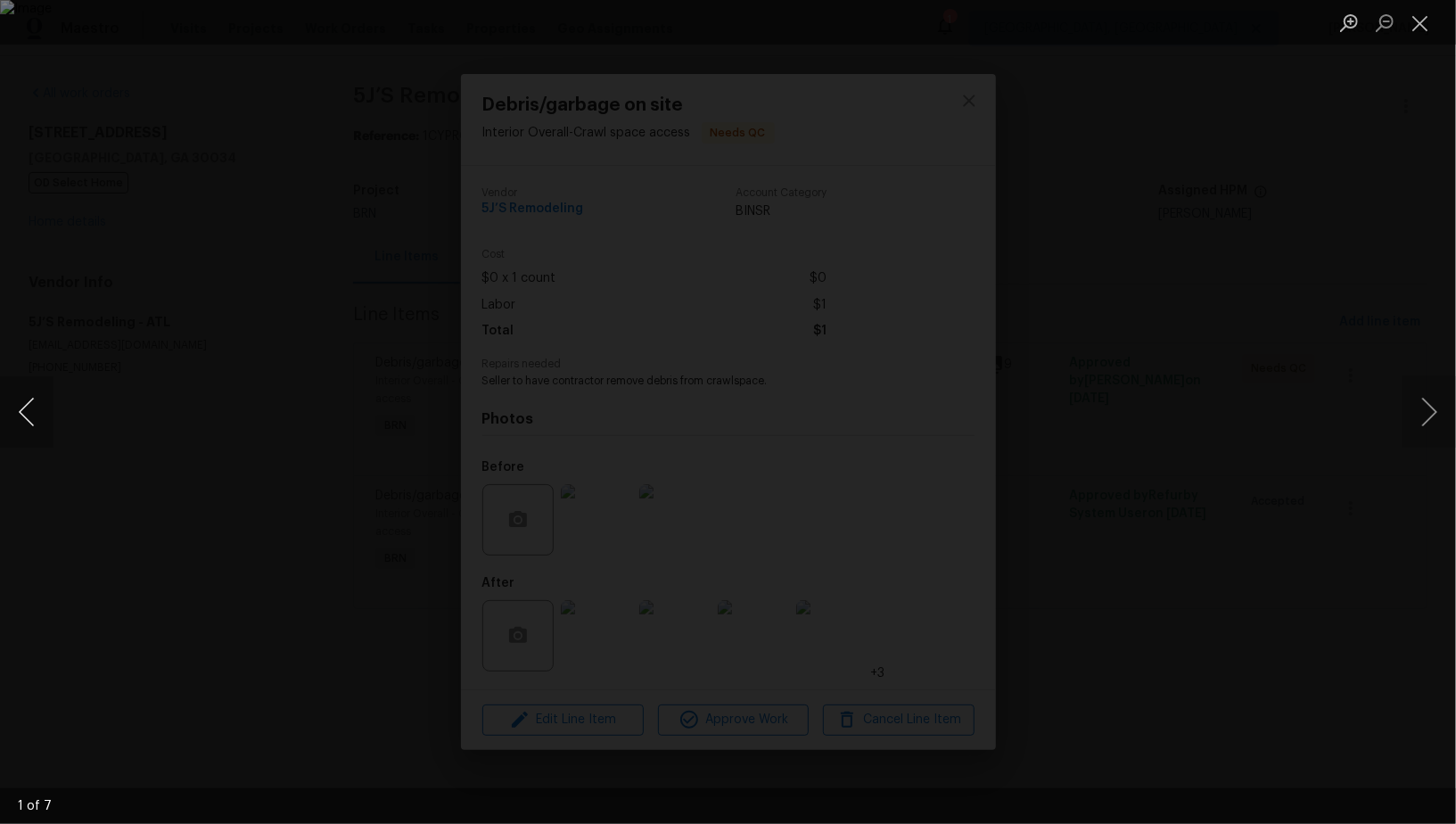
click at [30, 401] on button "Previous image" at bounding box center [26, 412] width 54 height 72
click at [32, 442] on button "Previous image" at bounding box center [26, 412] width 54 height 72
click at [1341, 567] on div "Lightbox" at bounding box center [728, 412] width 1456 height 824
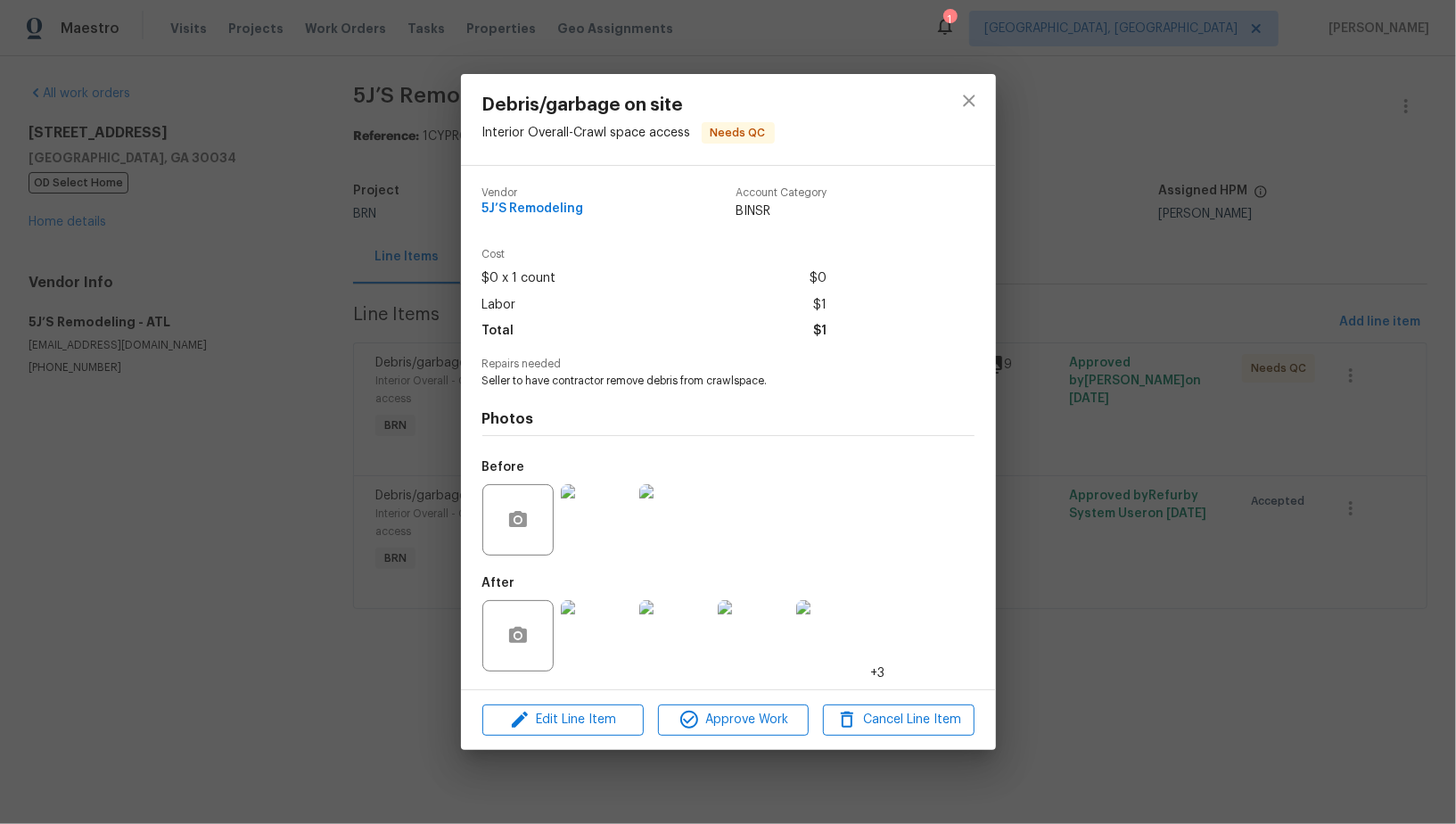
click at [1341, 567] on div "Debris/garbage on site Interior Overall - Crawl space access Needs QC Vendor 5J…" at bounding box center [728, 412] width 1456 height 824
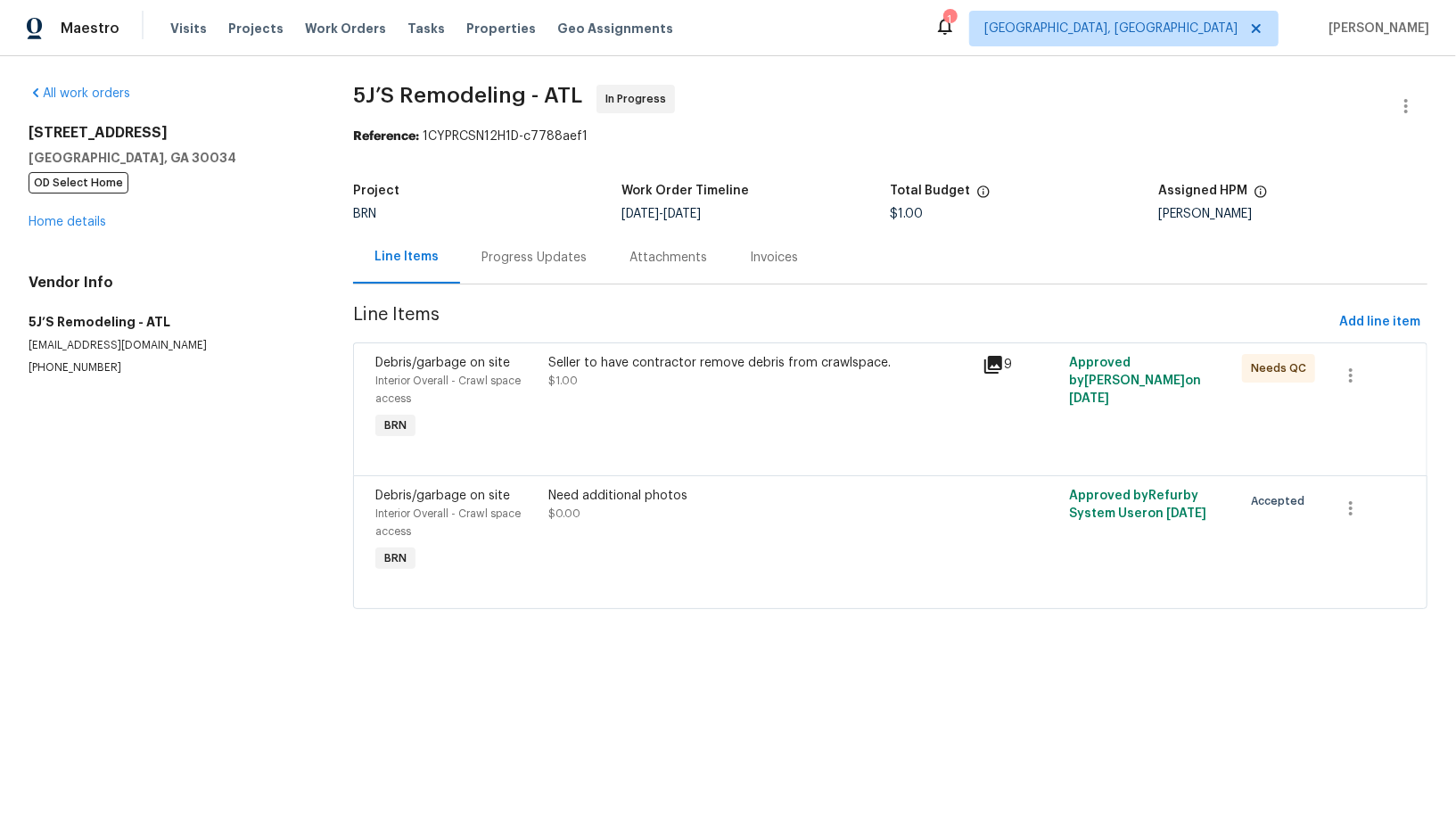
click at [579, 400] on div "Seller to have contractor remove debris from crawlspace. $1.00" at bounding box center [760, 399] width 433 height 100
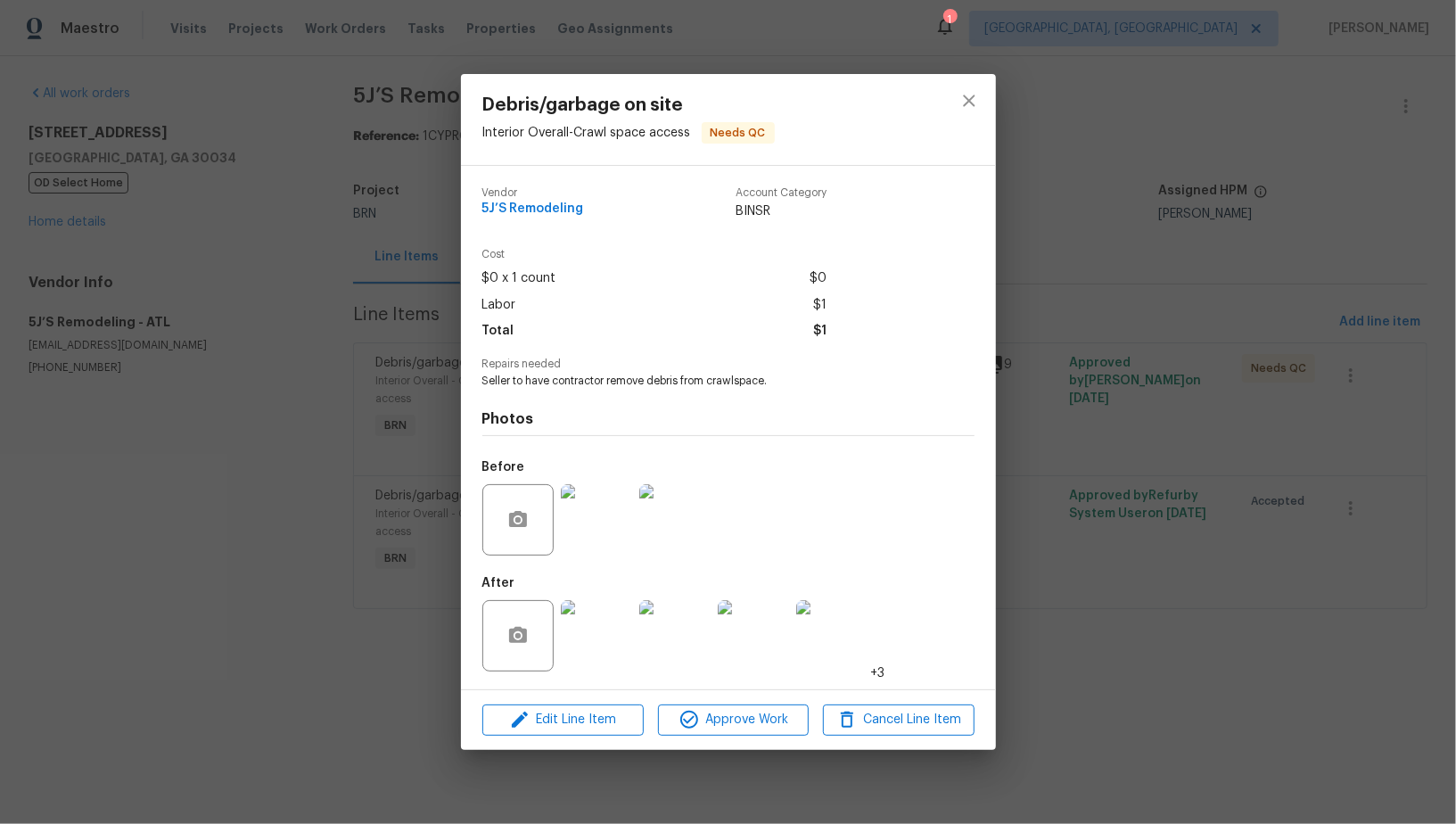
click at [578, 530] on img at bounding box center [596, 519] width 72 height 72
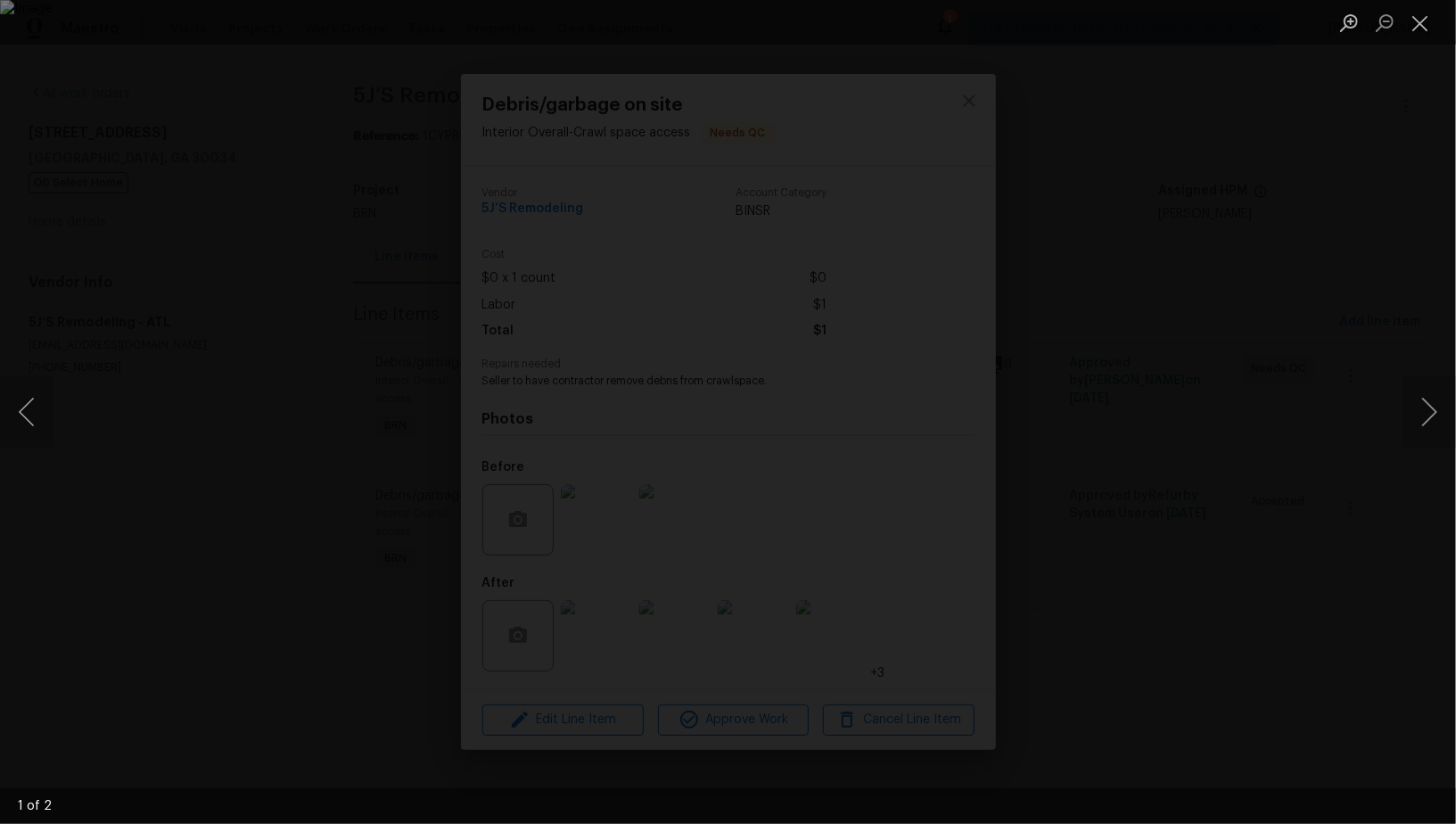
click at [1259, 565] on div "Lightbox" at bounding box center [728, 412] width 1456 height 824
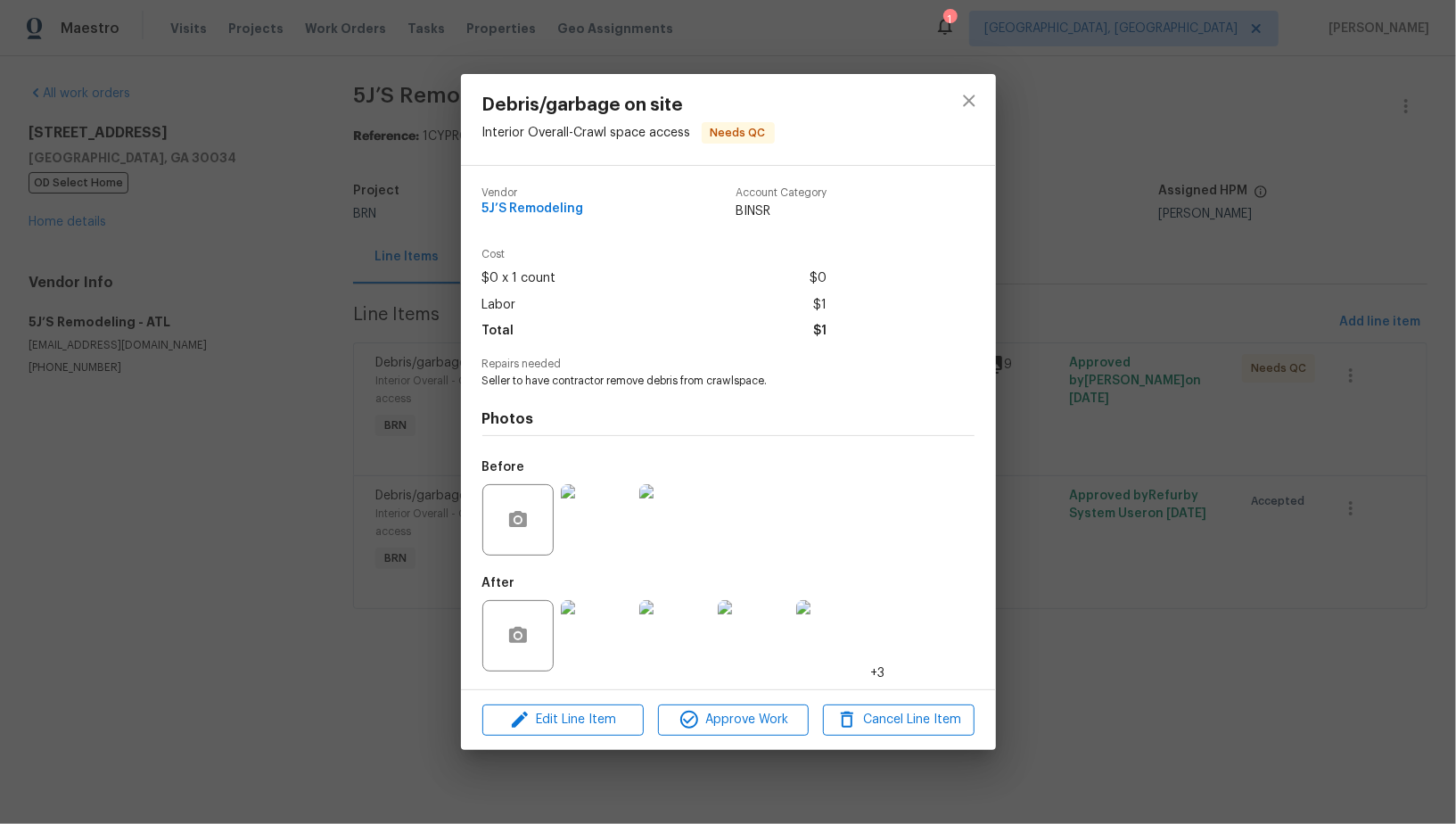
click at [616, 639] on img at bounding box center [596, 635] width 72 height 72
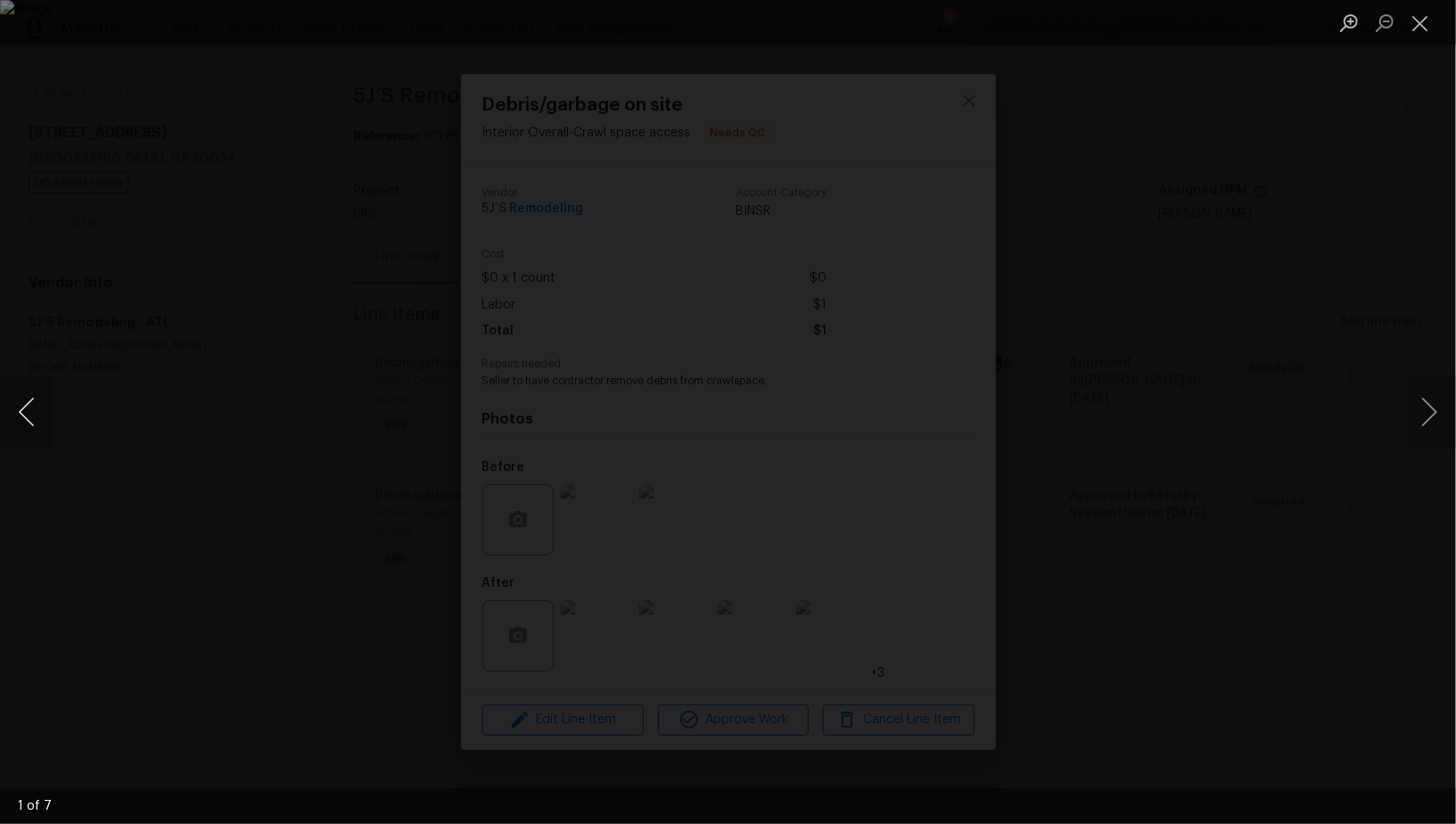
click at [42, 412] on button "Previous image" at bounding box center [26, 412] width 54 height 72
click at [1338, 395] on div "Lightbox" at bounding box center [728, 412] width 1456 height 824
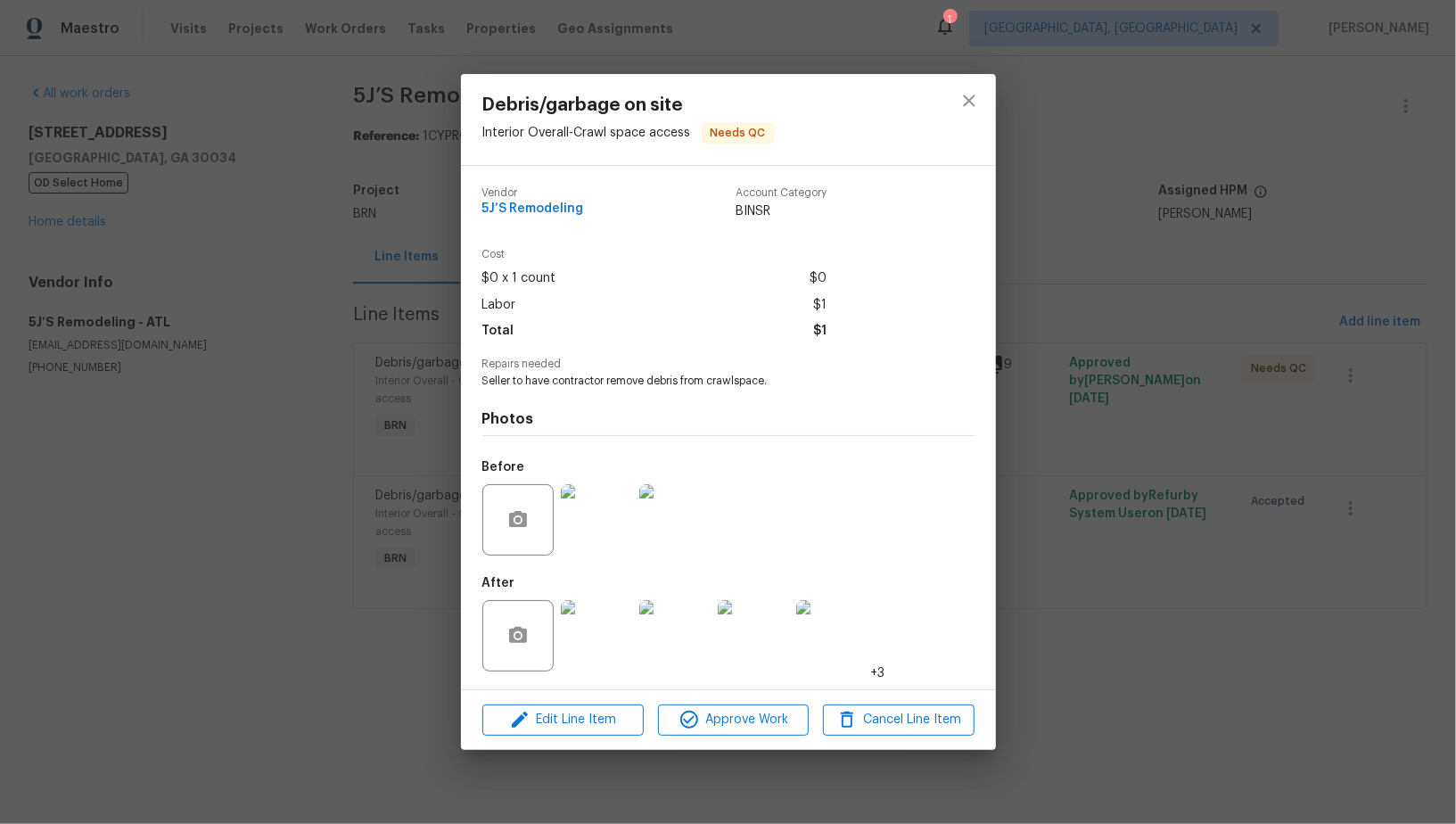
click at [584, 629] on img at bounding box center [596, 635] width 72 height 72
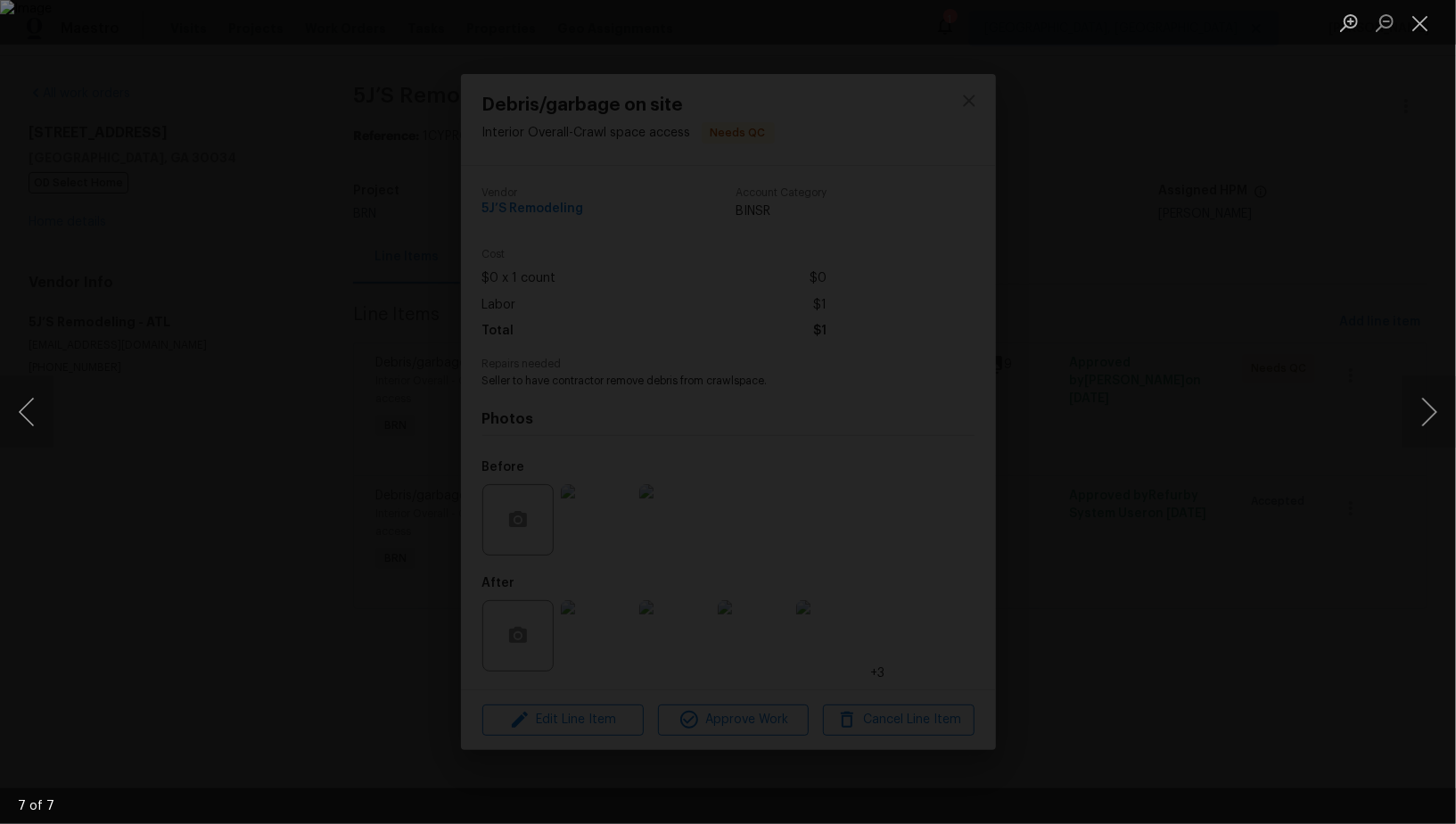
click at [1305, 494] on div "Lightbox" at bounding box center [728, 412] width 1456 height 824
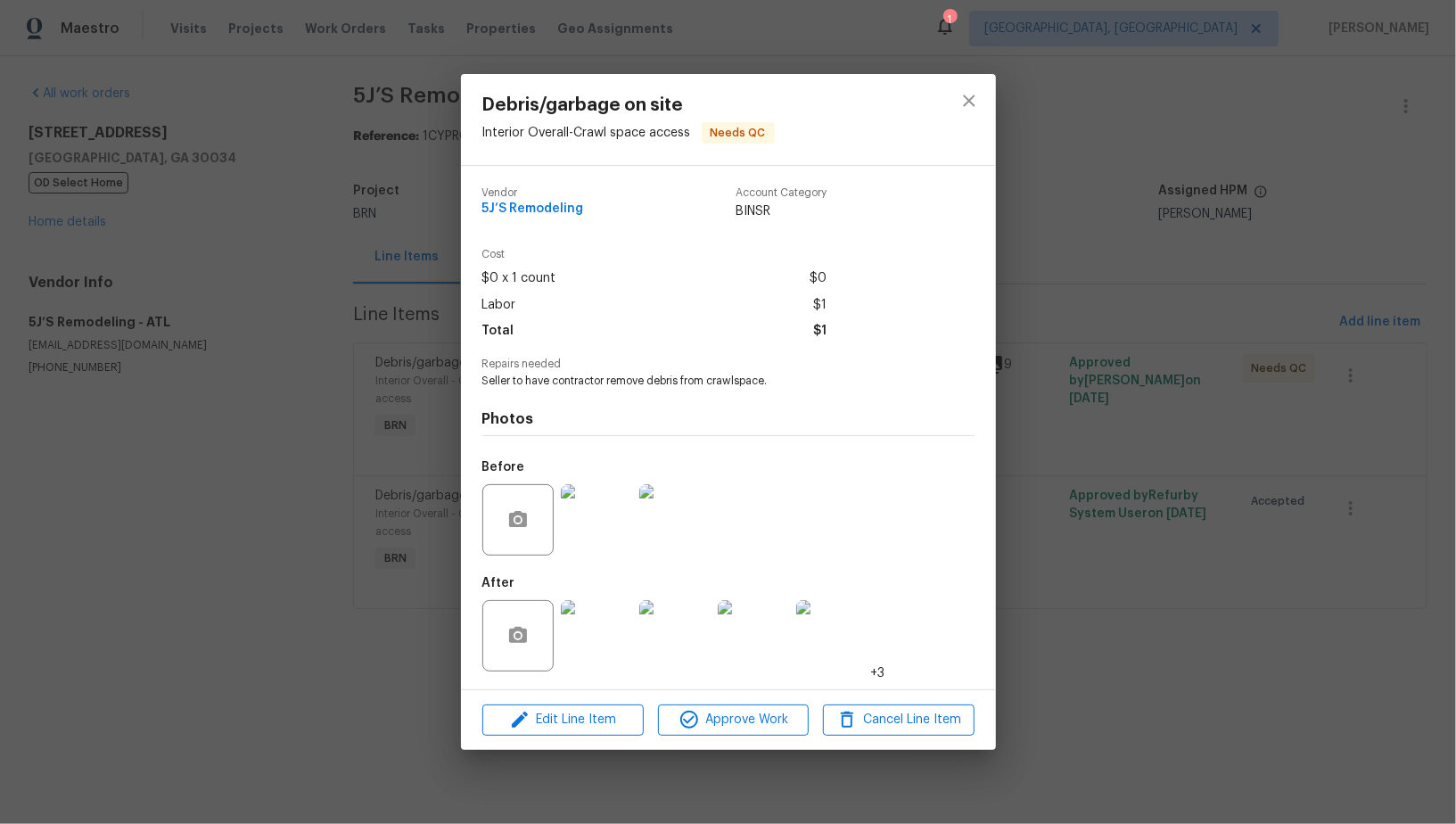
click at [1305, 494] on div "Debris/garbage on site Interior Overall - Crawl space access Needs QC Vendor 5J…" at bounding box center [728, 412] width 1456 height 824
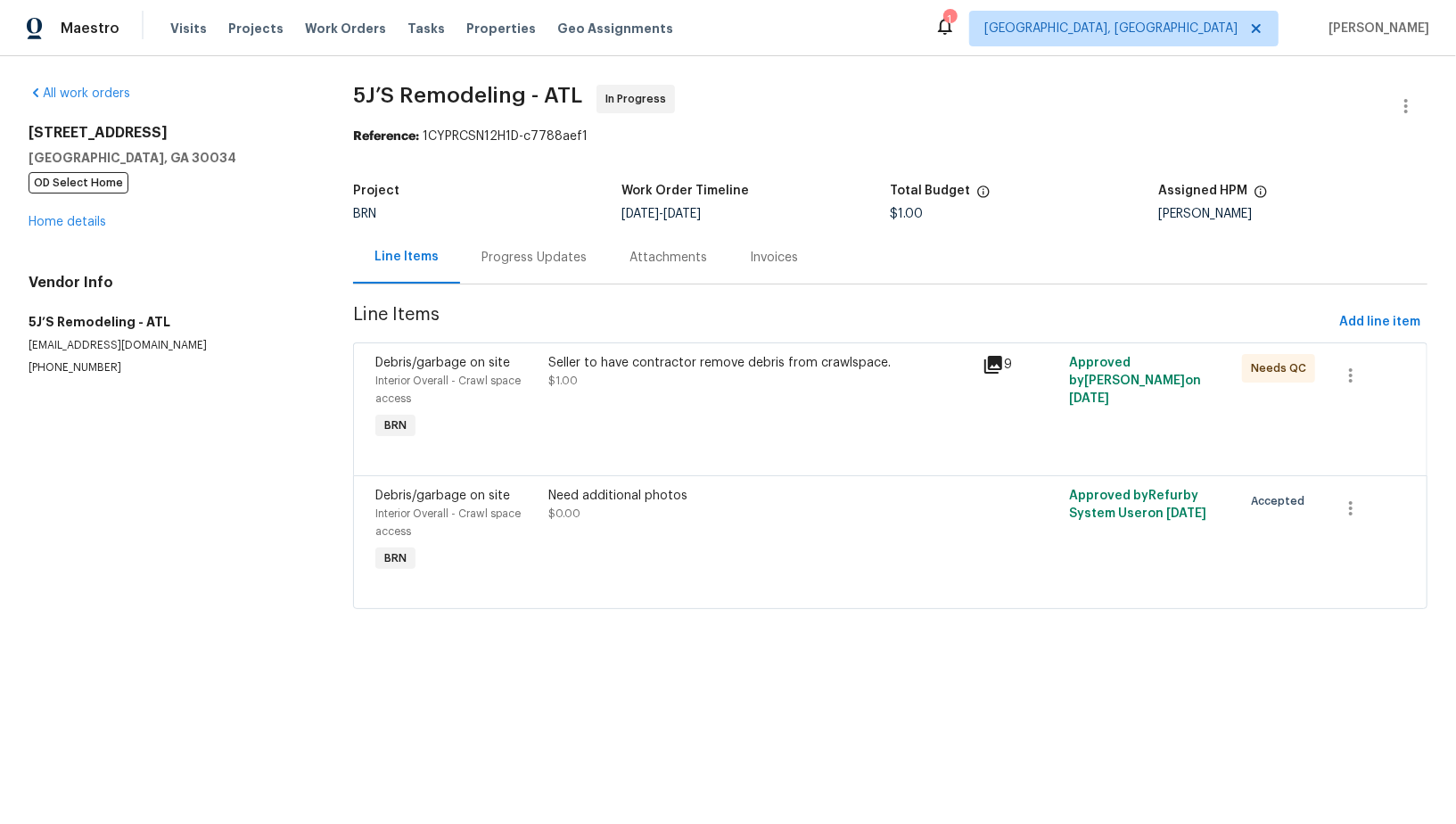
click at [532, 250] on div "Progress Updates" at bounding box center [533, 258] width 105 height 18
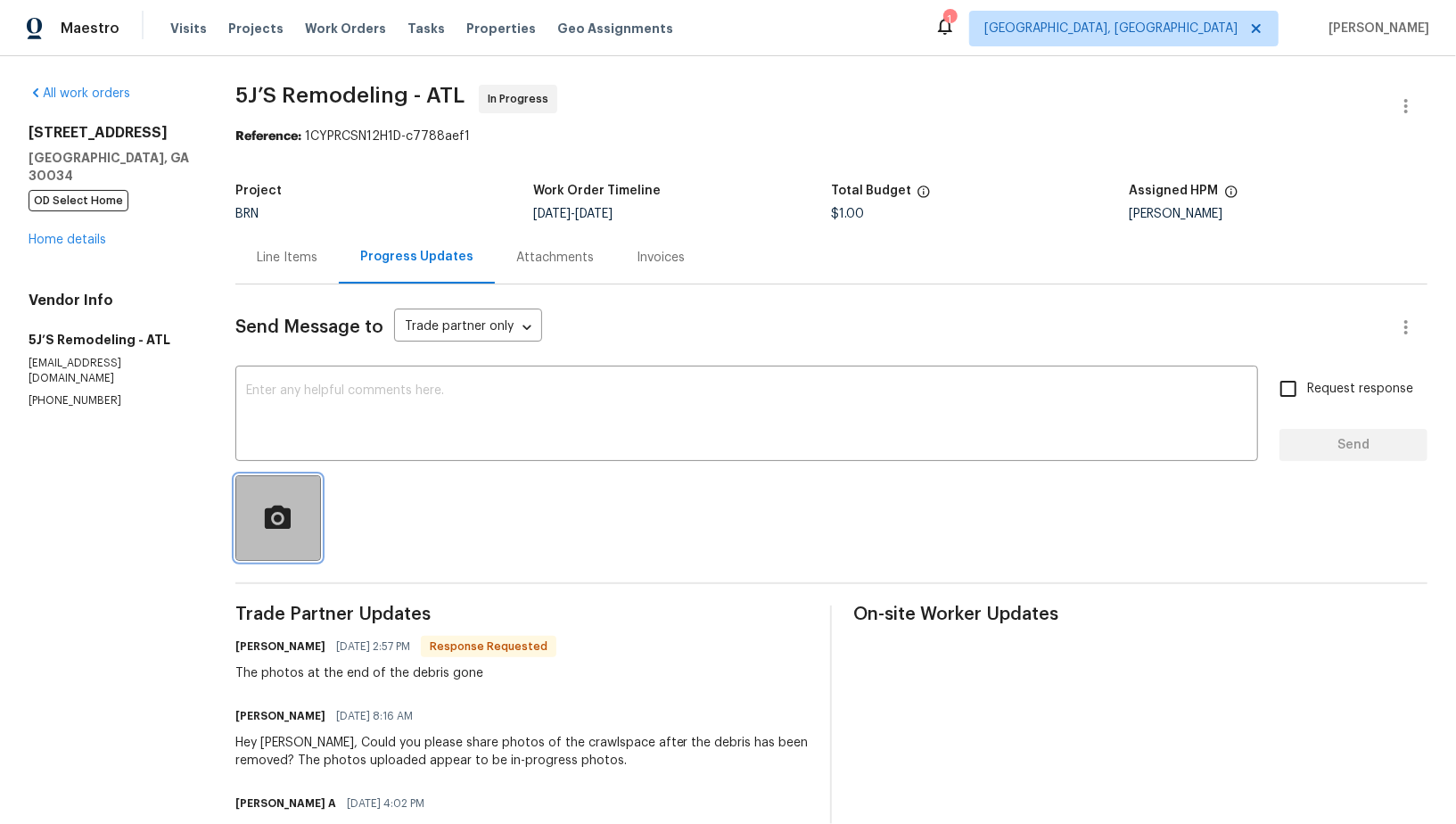
click at [265, 538] on button "button" at bounding box center [277, 517] width 85 height 85
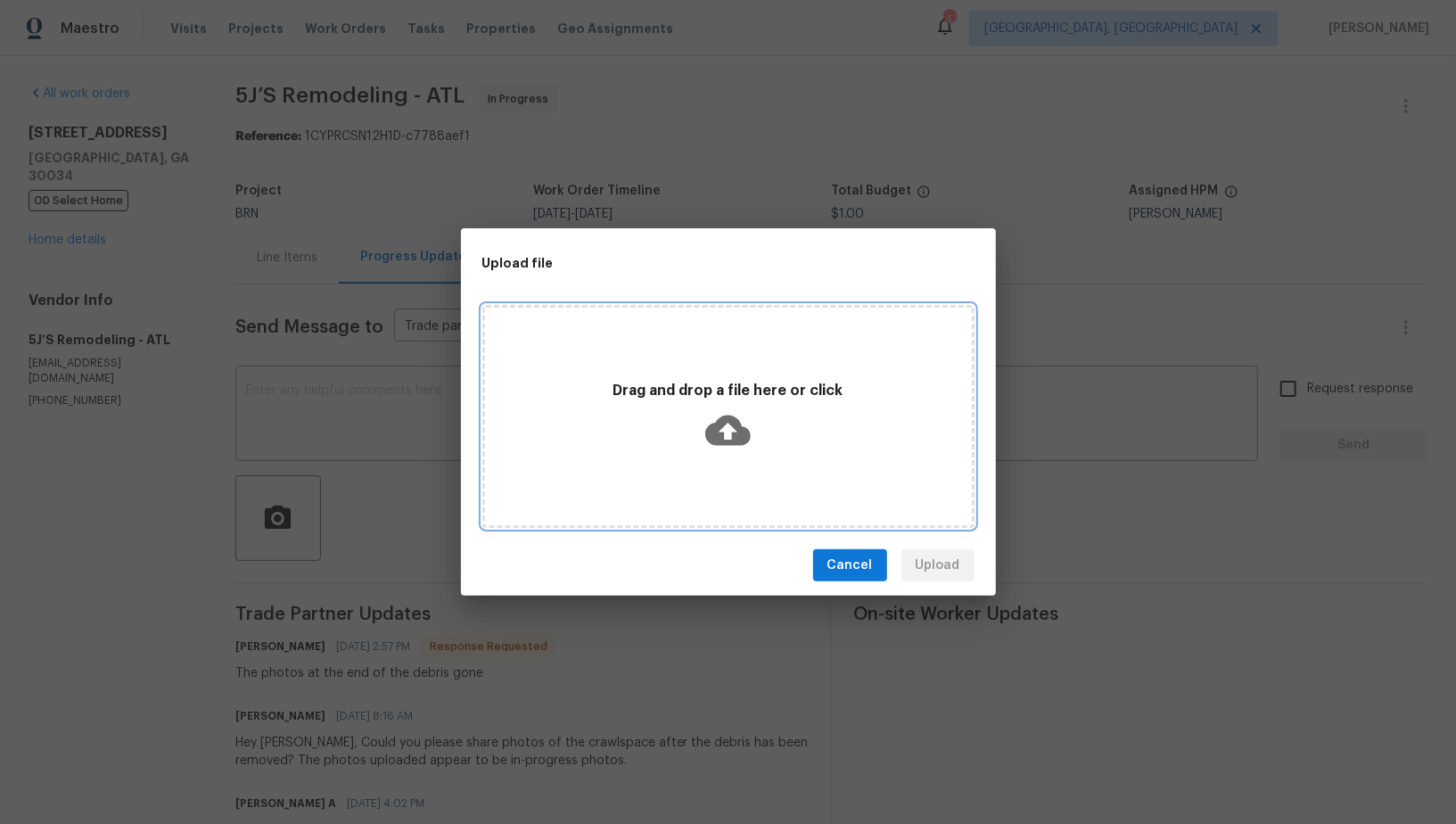
click at [724, 421] on icon at bounding box center [728, 430] width 45 height 30
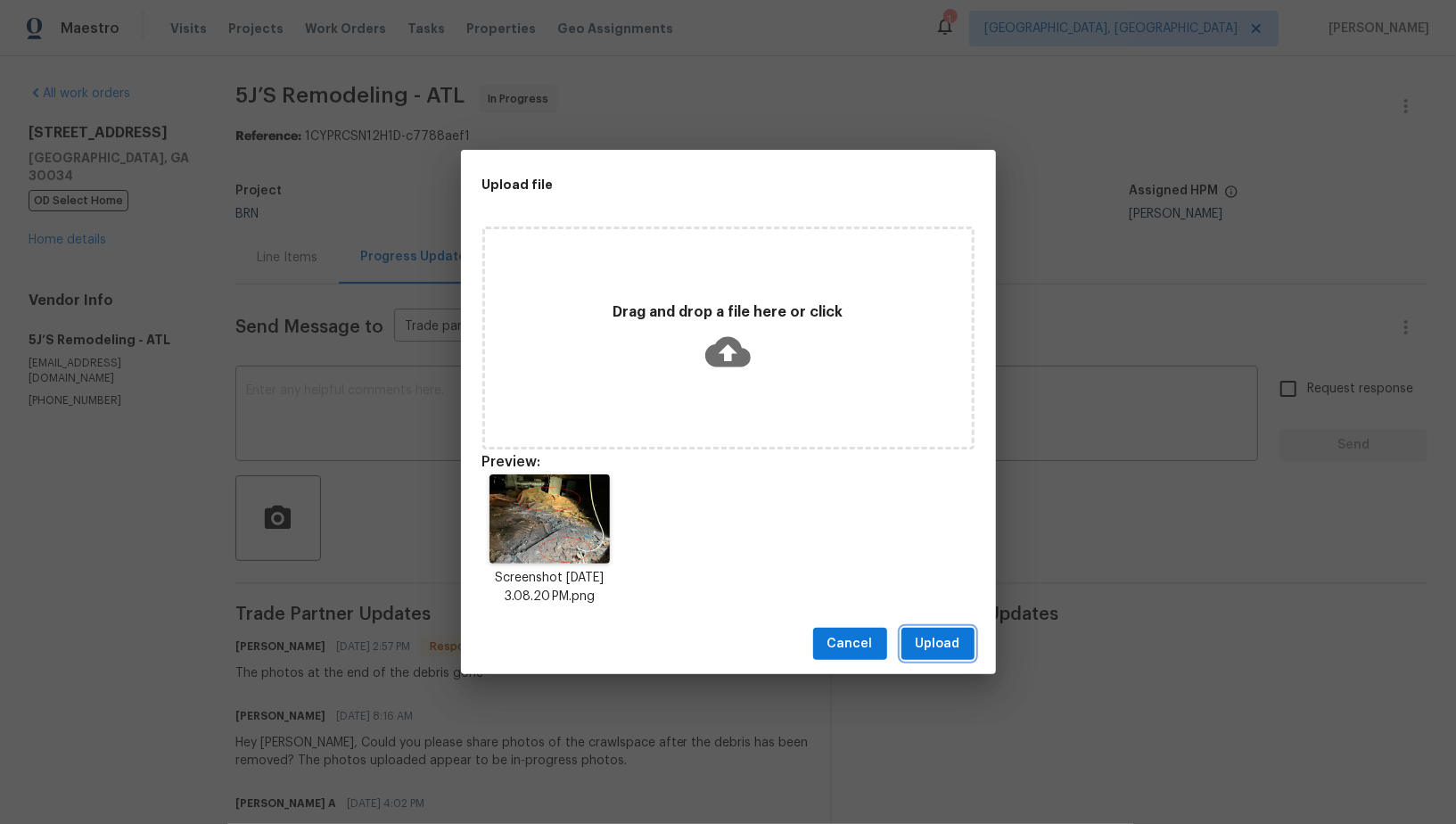
click at [931, 635] on span "Upload" at bounding box center [939, 644] width 45 height 23
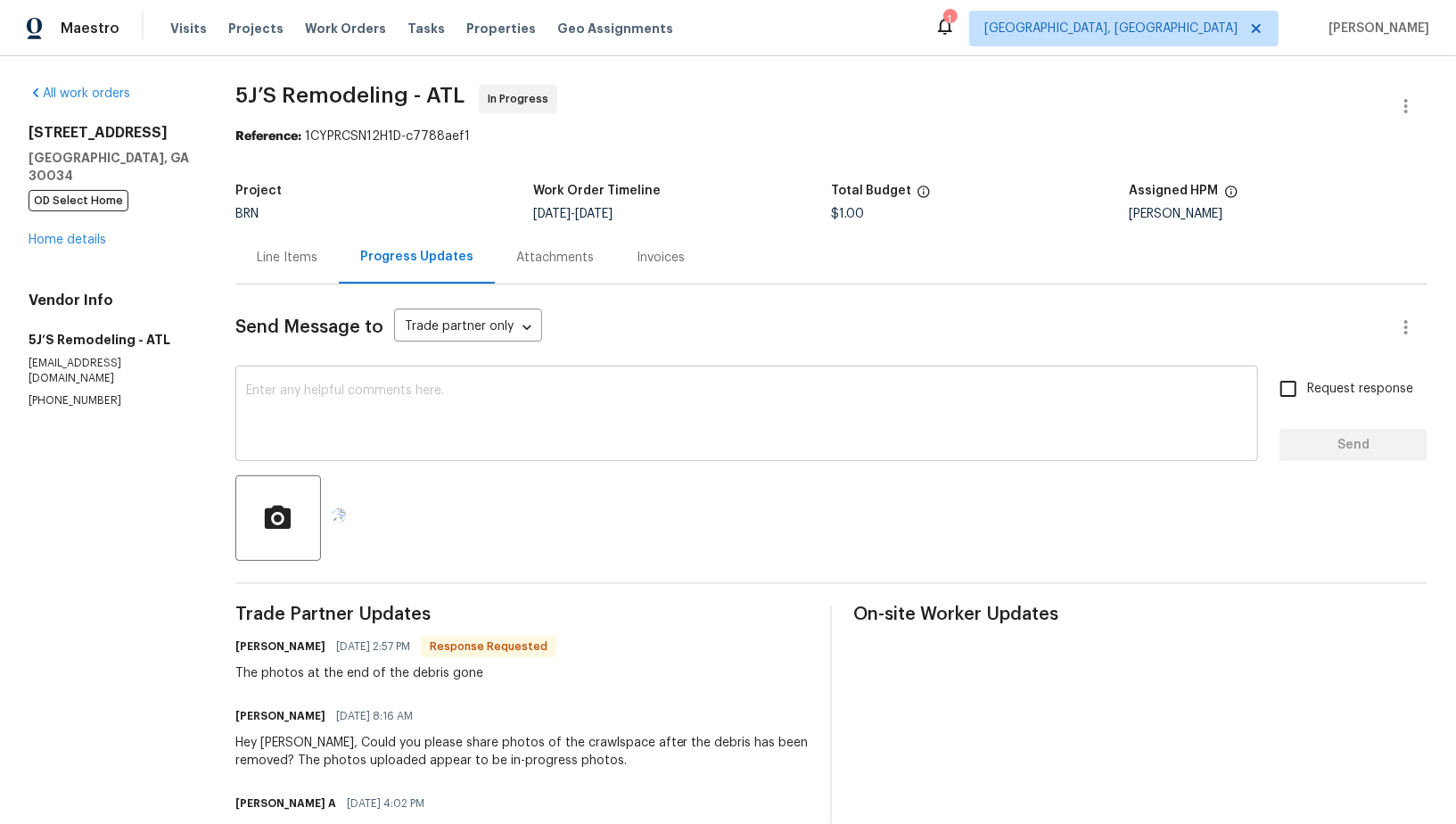
click at [458, 445] on textarea at bounding box center [747, 415] width 1001 height 63
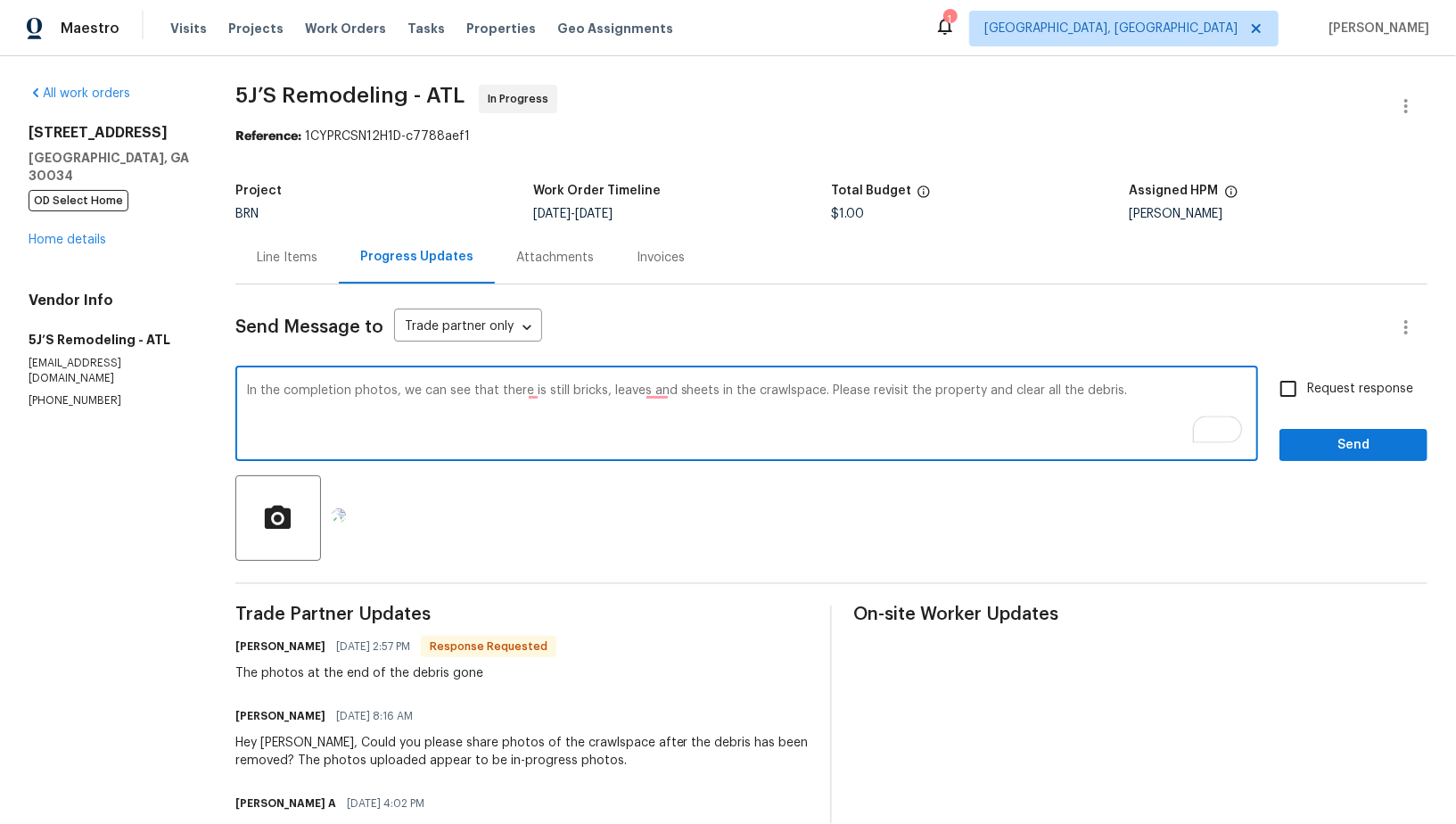
type textarea "In the completion photos, we can see that there is still bricks, leaves and she…"
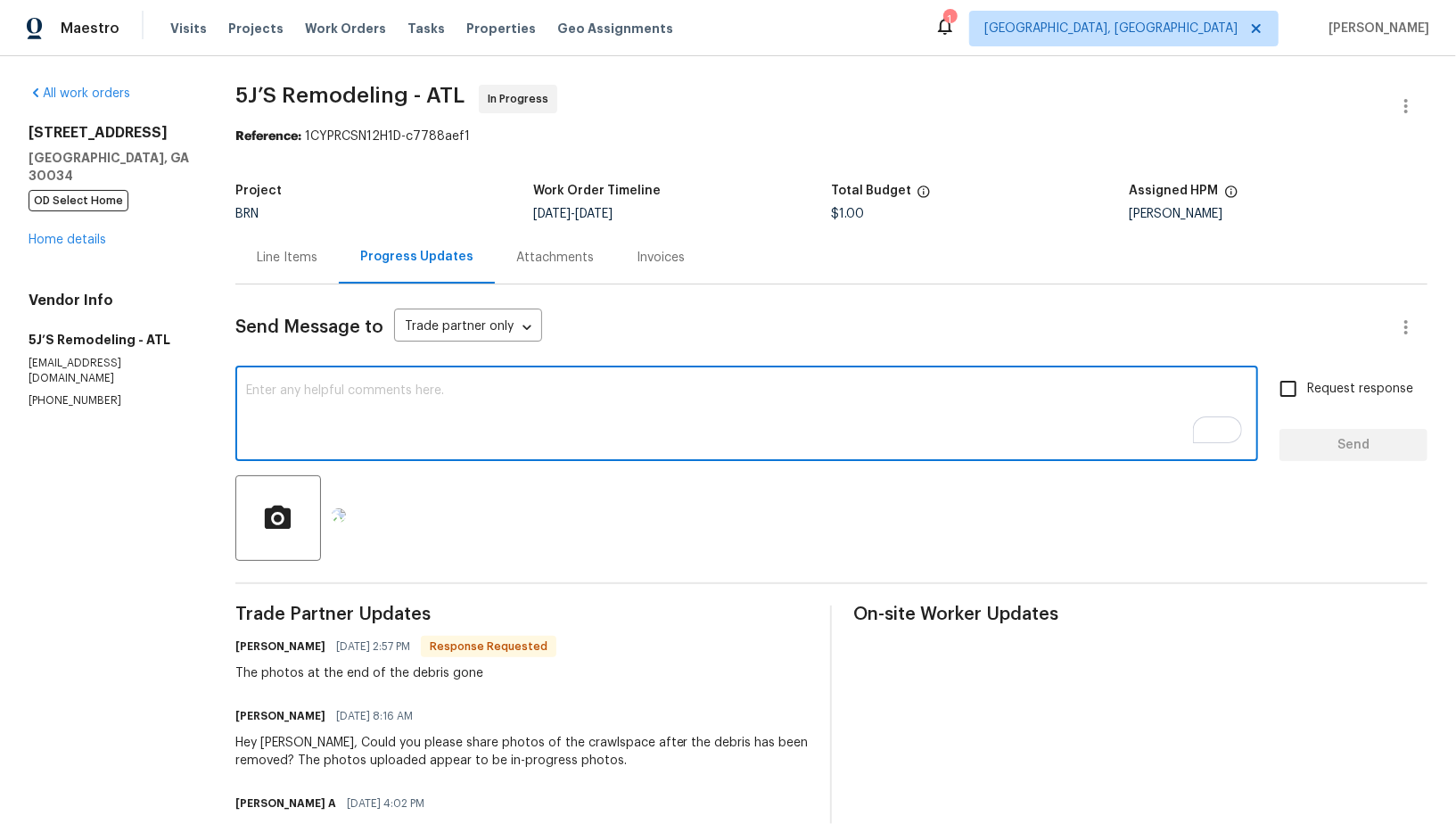
paste textarea "In the completion photos, it appears there are still bricks, leaves, and sheets…"
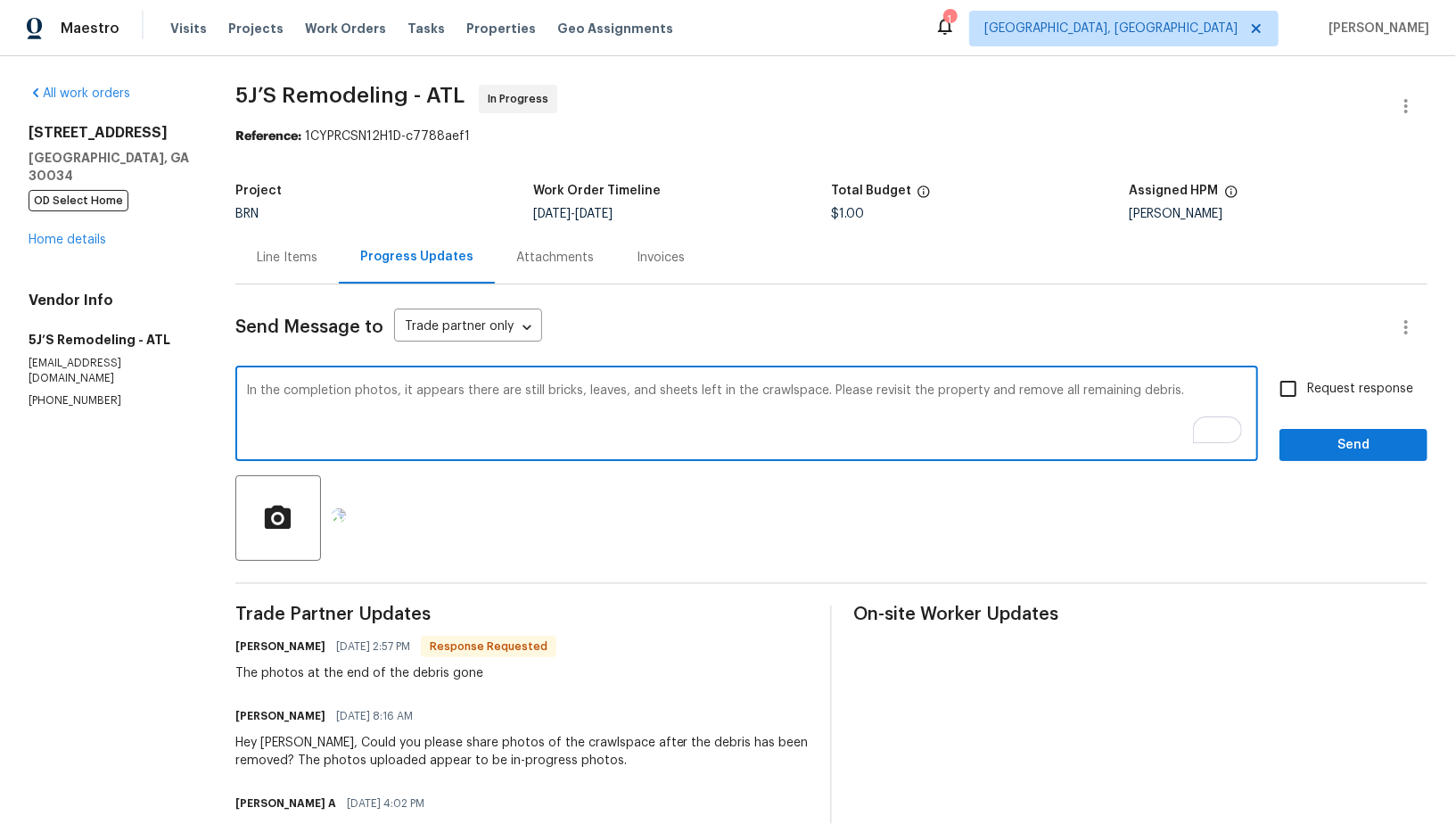
type textarea "In the completion photos, it appears there are still bricks, leaves, and sheets…"
click at [1297, 388] on input "Request response" at bounding box center [1288, 389] width 37 height 37
checkbox input "true"
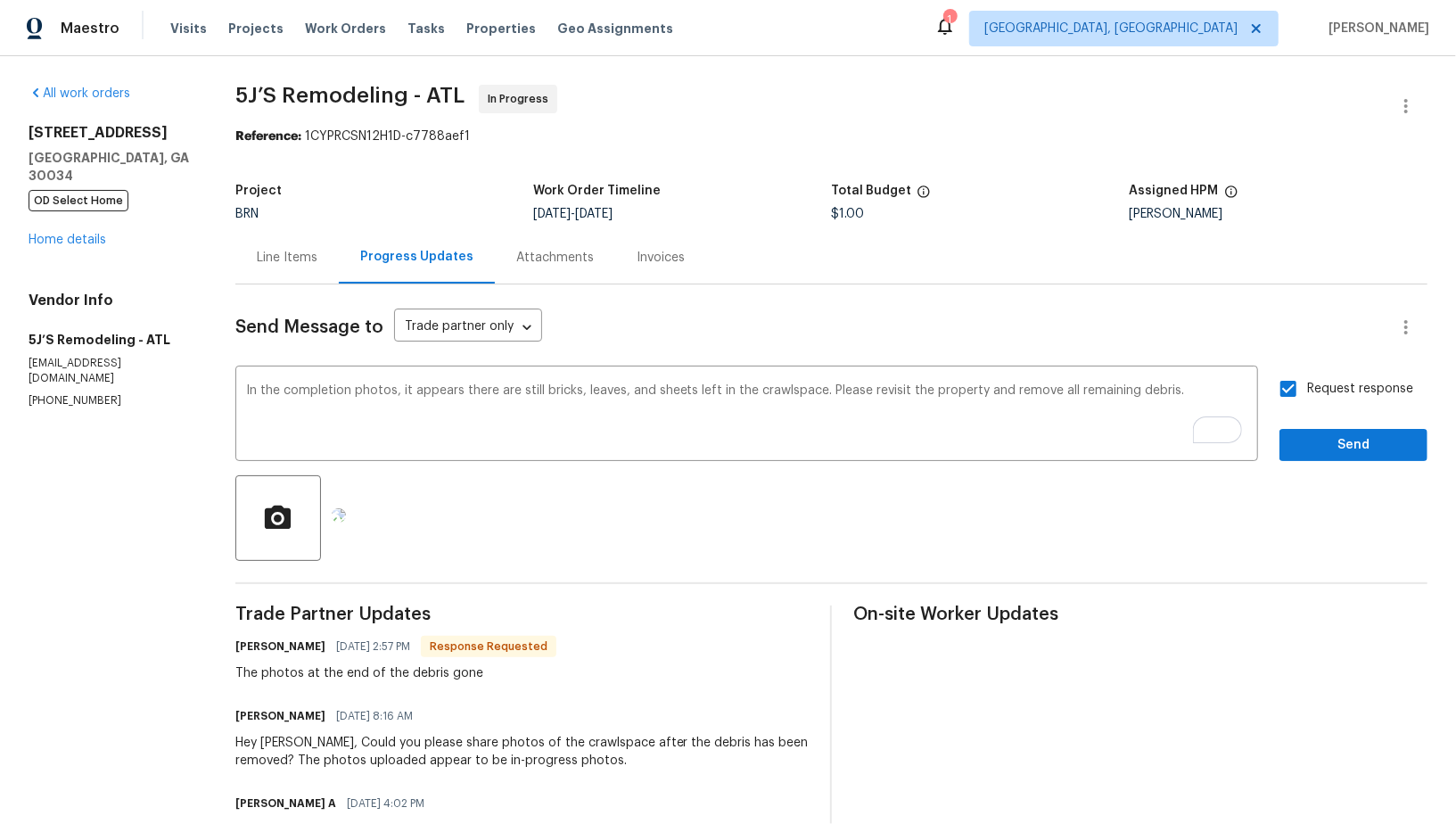
click at [1333, 469] on div "Send Message to Trade partner only Trade partner only ​ In the completion photo…" at bounding box center [831, 816] width 1192 height 1065
click at [1330, 461] on div "Send Message to Trade partner only Trade partner only ​ In the completion photo…" at bounding box center [831, 816] width 1192 height 1065
click at [1327, 453] on span "Send" at bounding box center [1353, 445] width 120 height 23
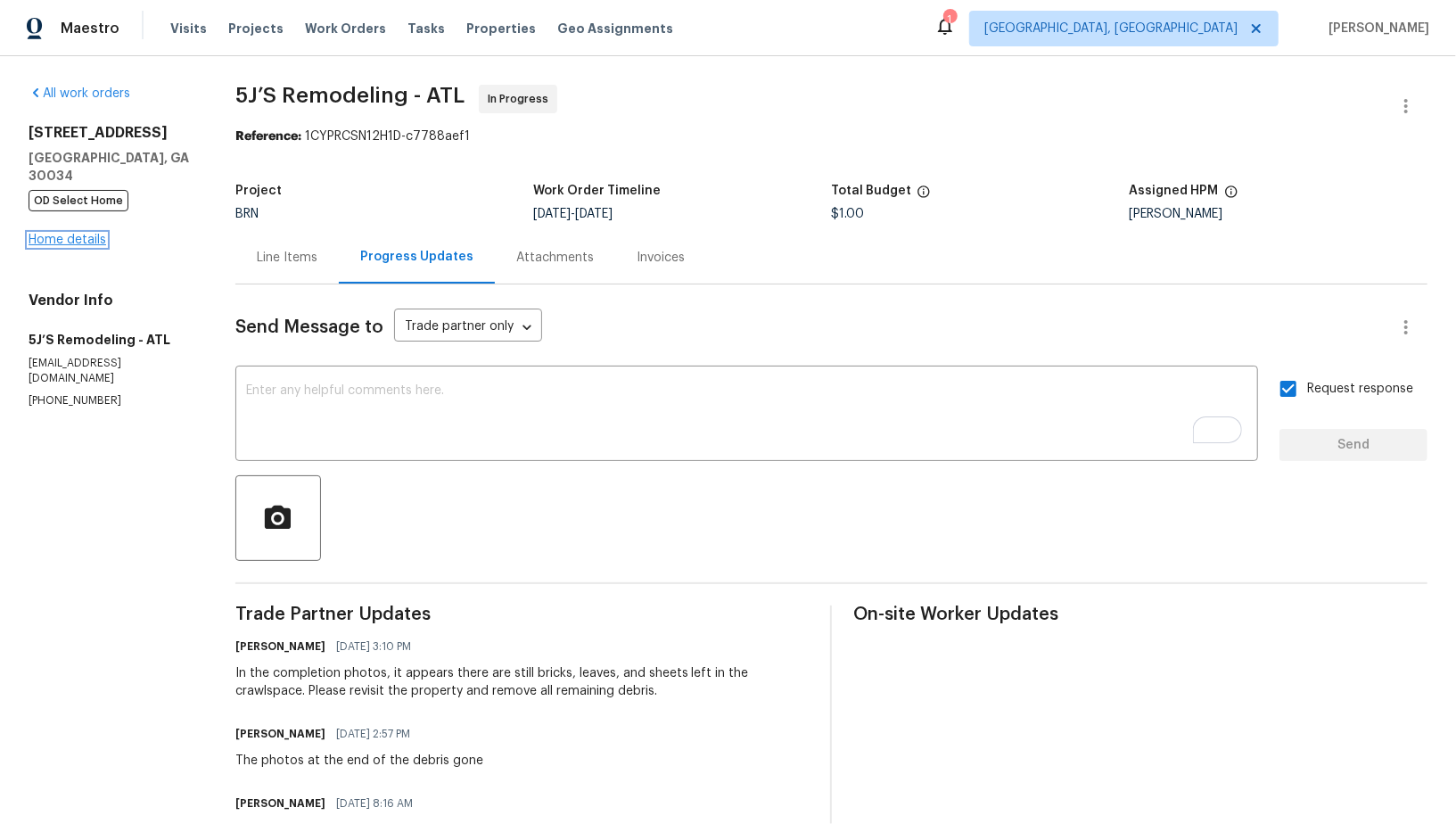
click at [65, 233] on link "Home details" at bounding box center [67, 239] width 77 height 13
